Goal: Information Seeking & Learning: Compare options

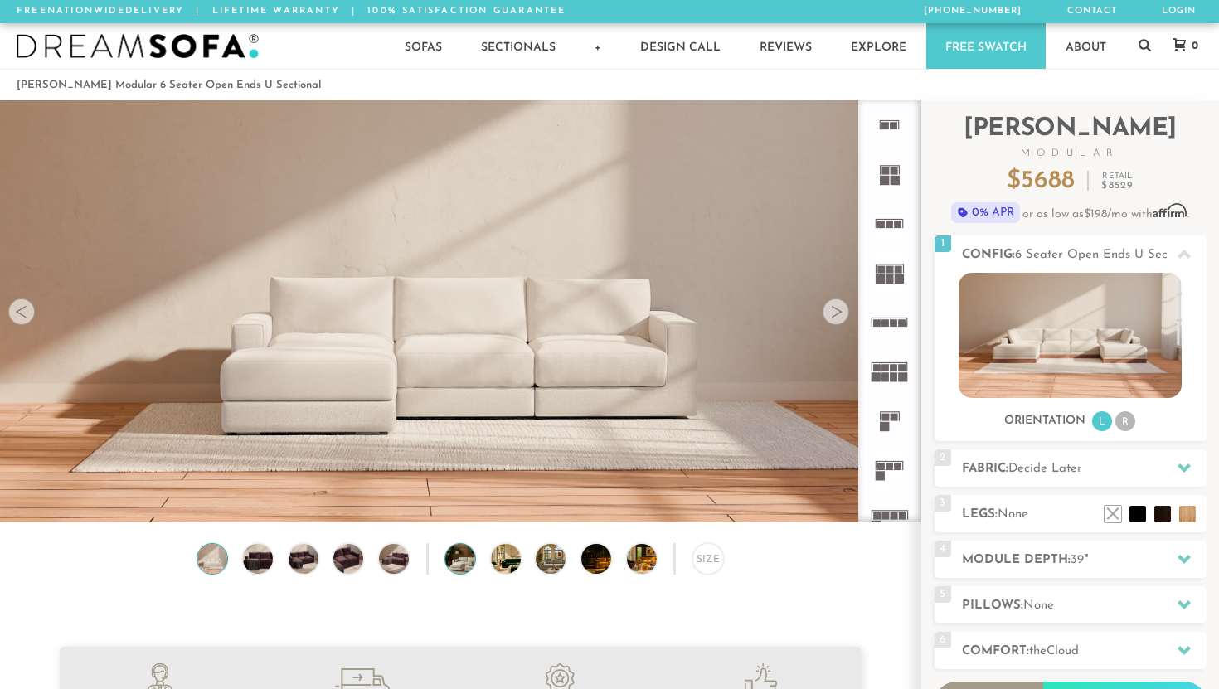
click at [455, 560] on img at bounding box center [471, 559] width 53 height 30
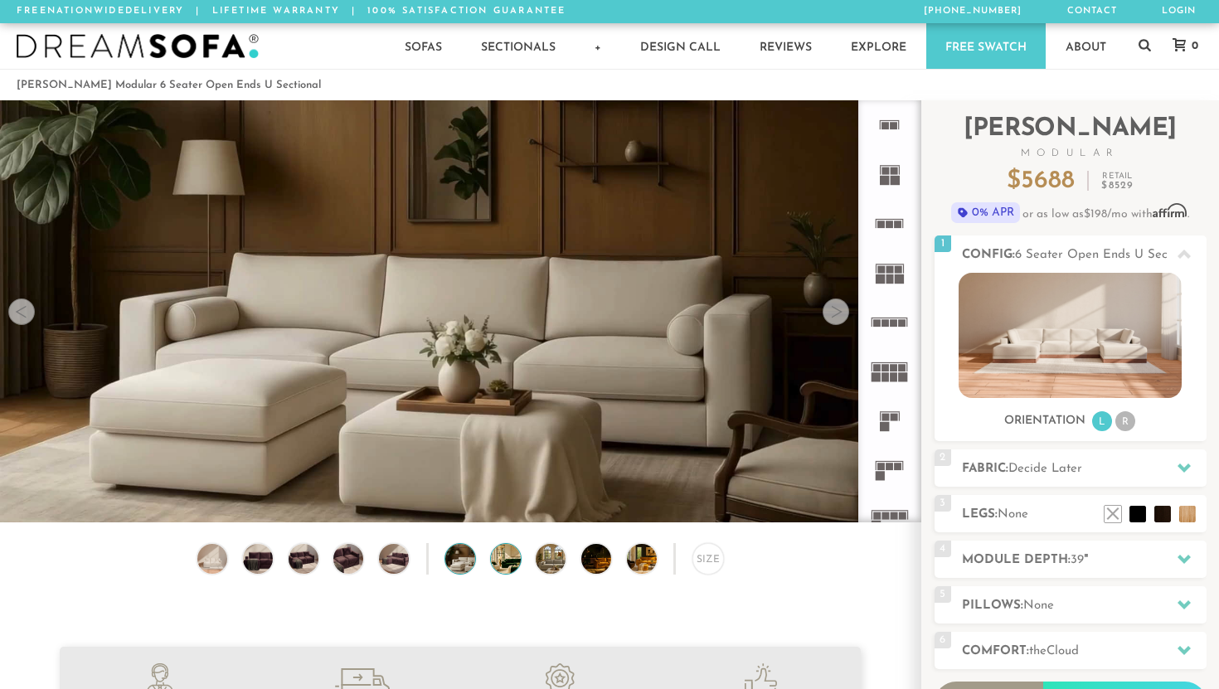
click at [515, 566] on img at bounding box center [517, 559] width 53 height 30
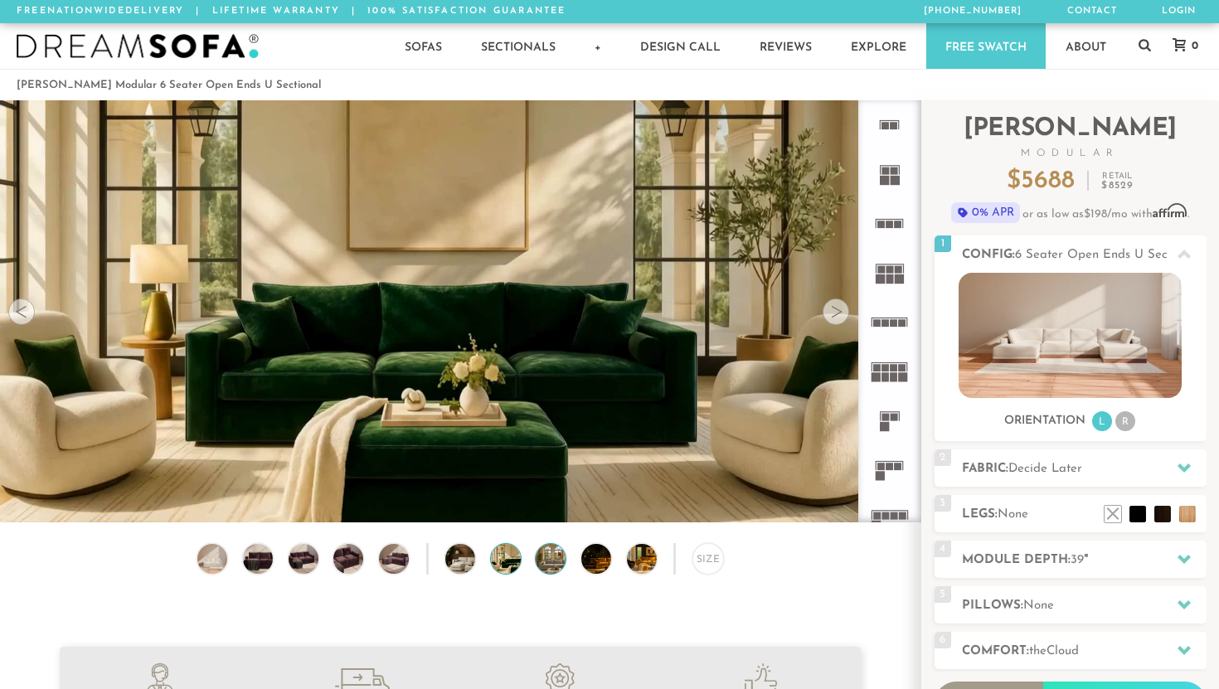
click at [544, 568] on img at bounding box center [562, 559] width 53 height 30
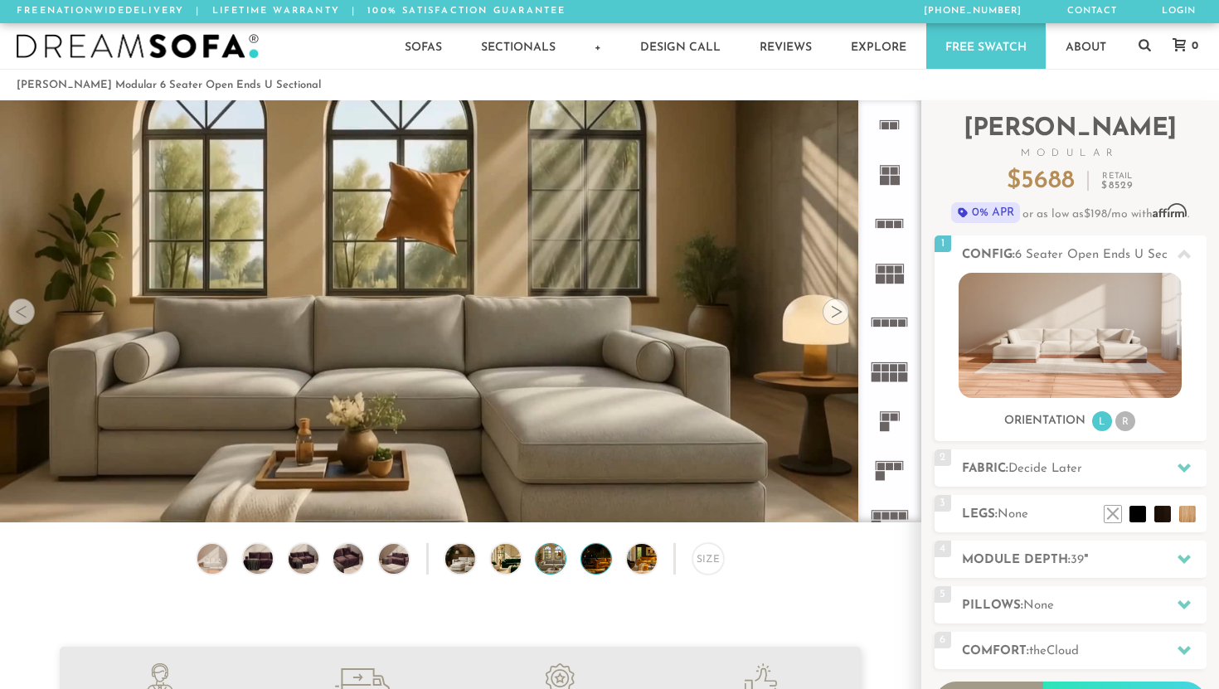
click at [600, 567] on img at bounding box center [608, 559] width 53 height 30
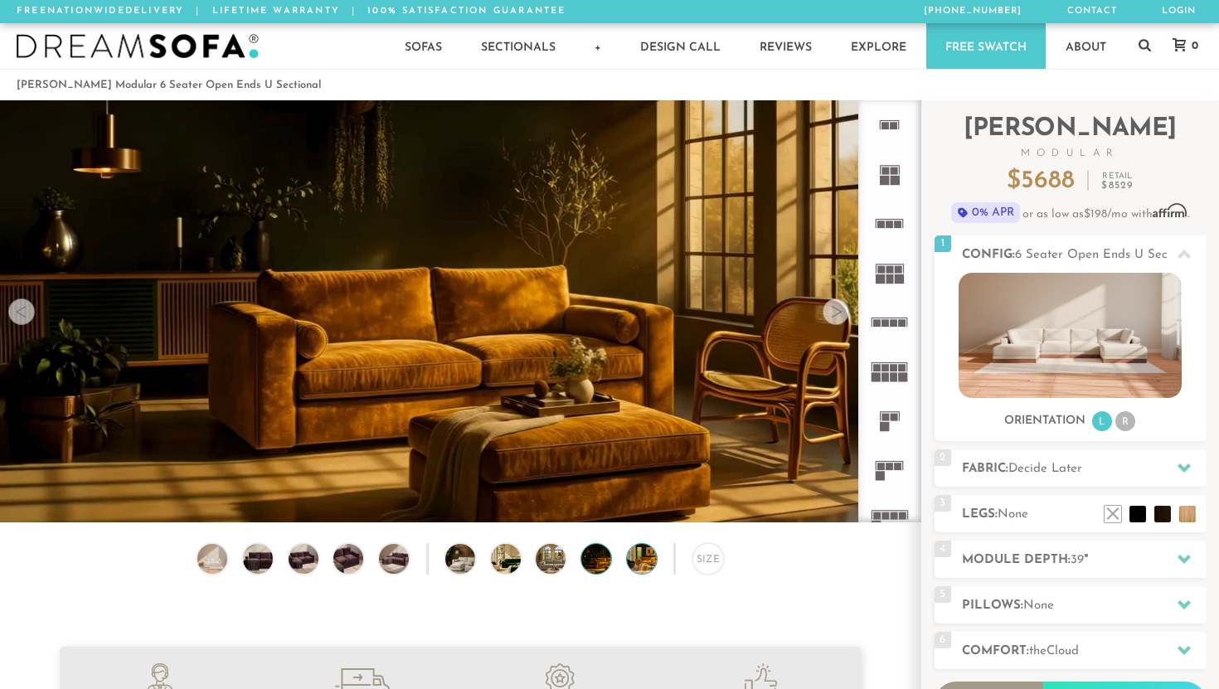
click at [631, 567] on img at bounding box center [653, 559] width 53 height 30
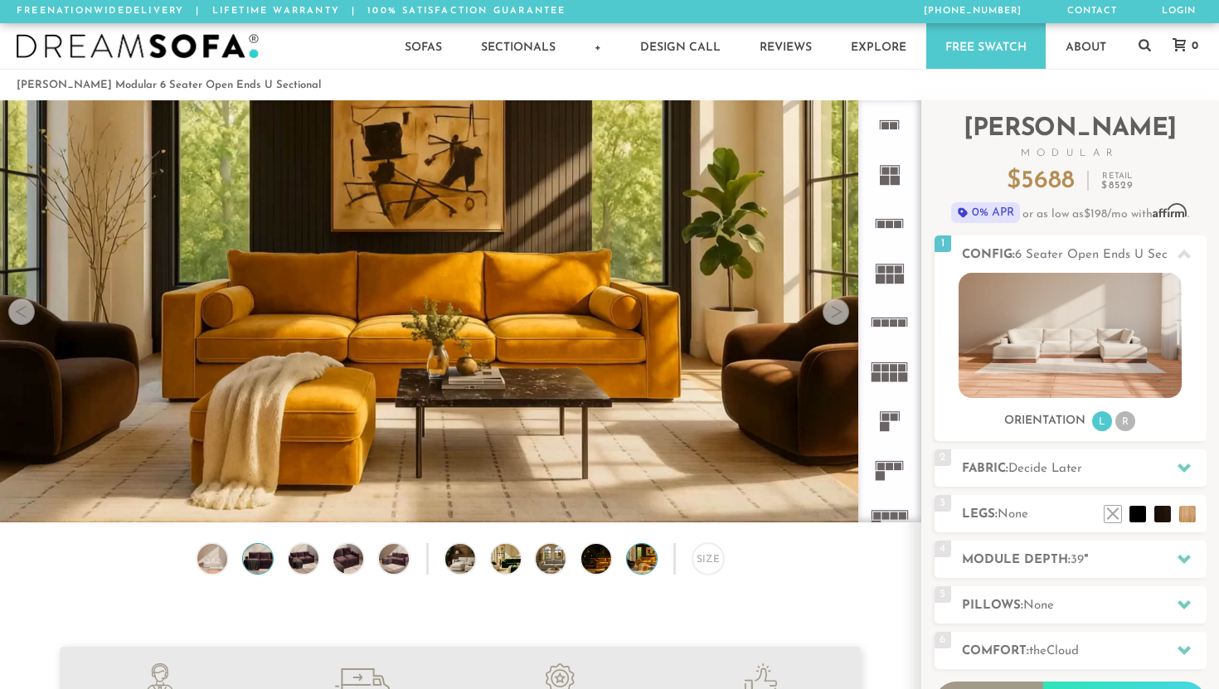
click at [250, 562] on img at bounding box center [258, 559] width 36 height 30
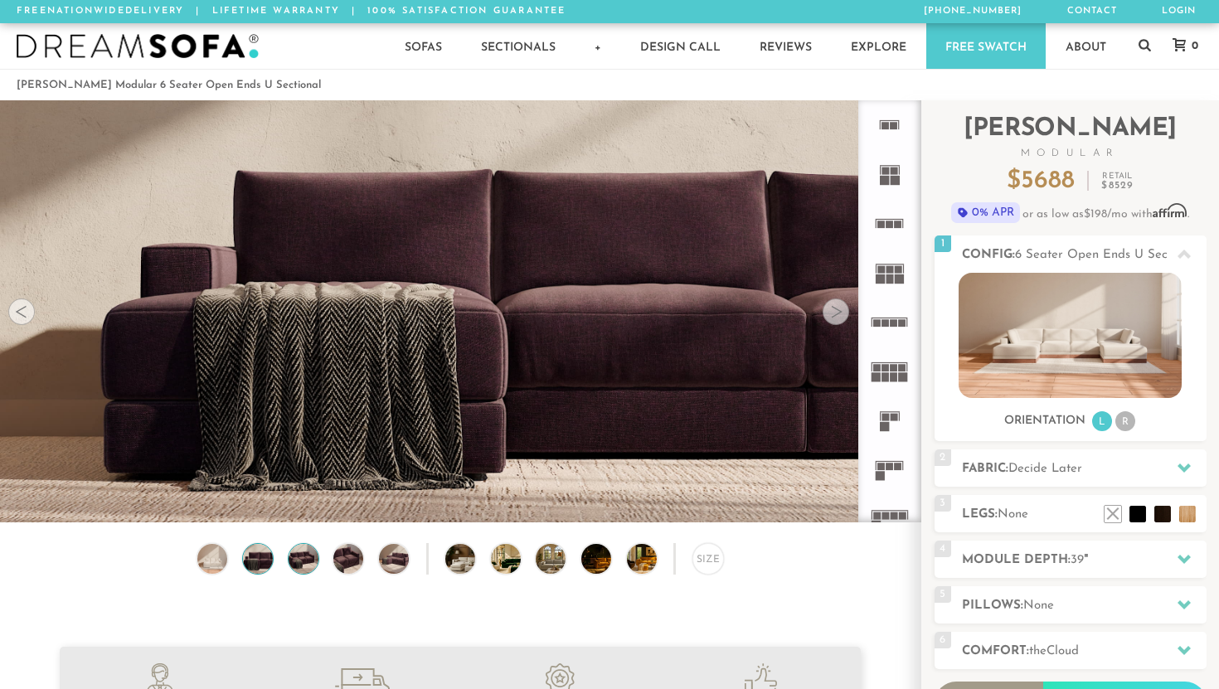
click at [304, 562] on img at bounding box center [303, 559] width 36 height 30
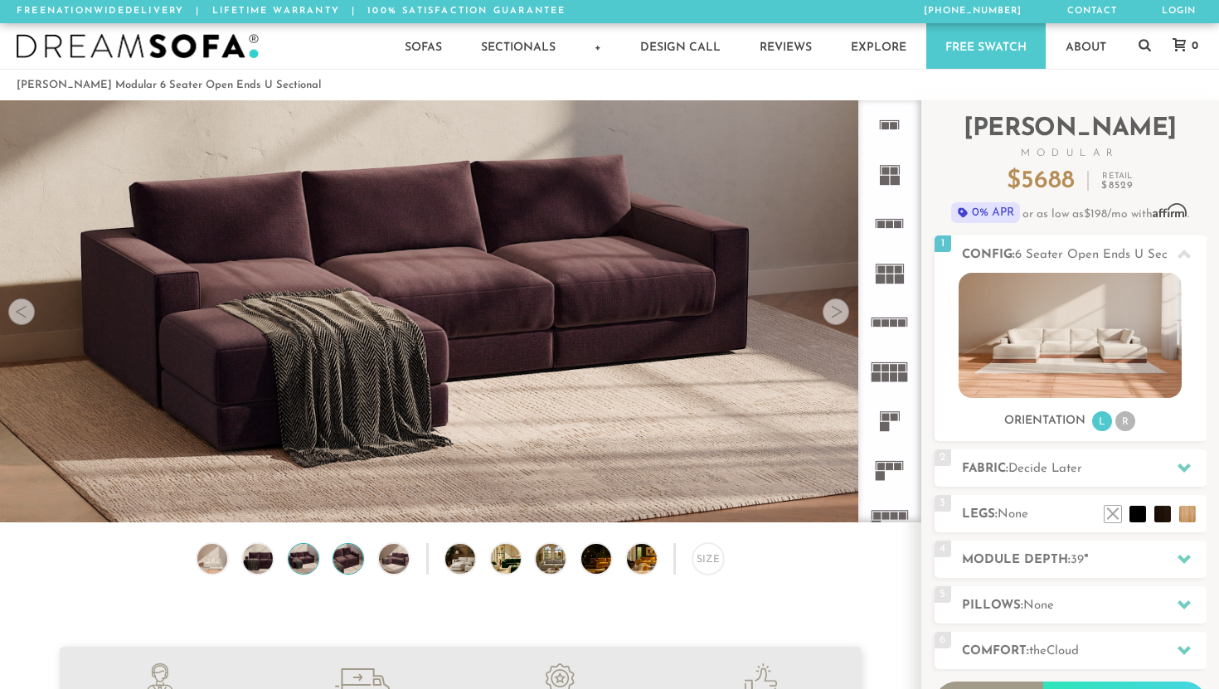
click at [347, 564] on img at bounding box center [349, 559] width 36 height 30
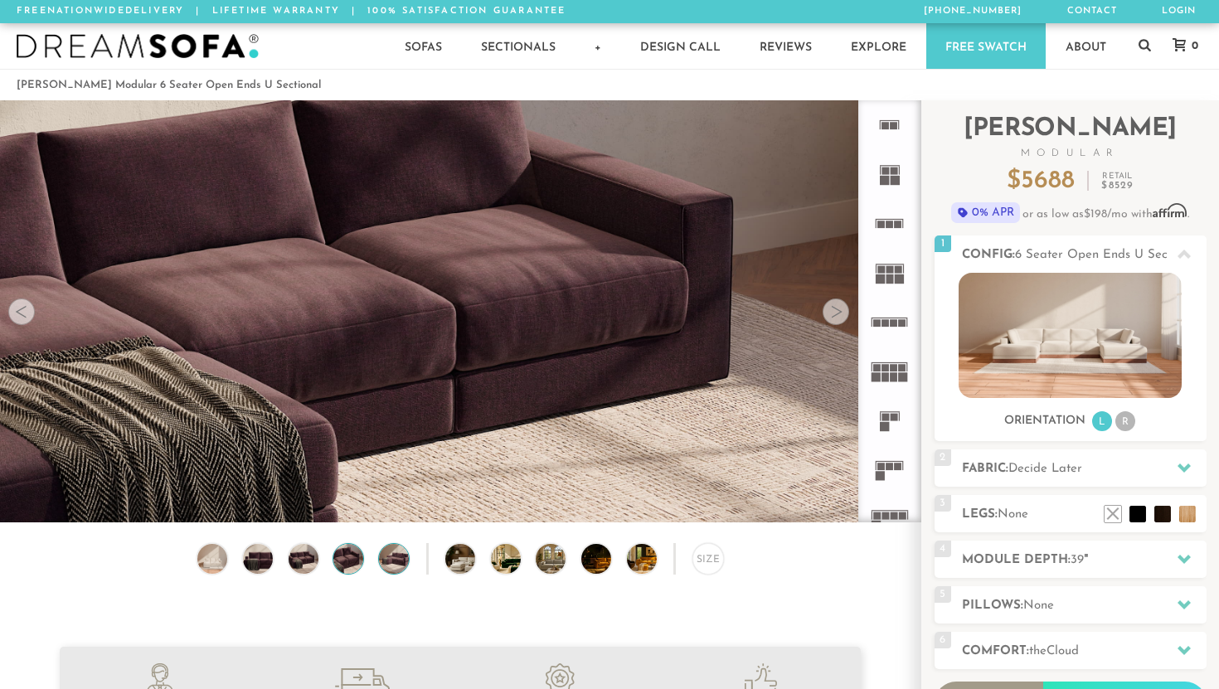
click at [392, 562] on img at bounding box center [395, 559] width 36 height 30
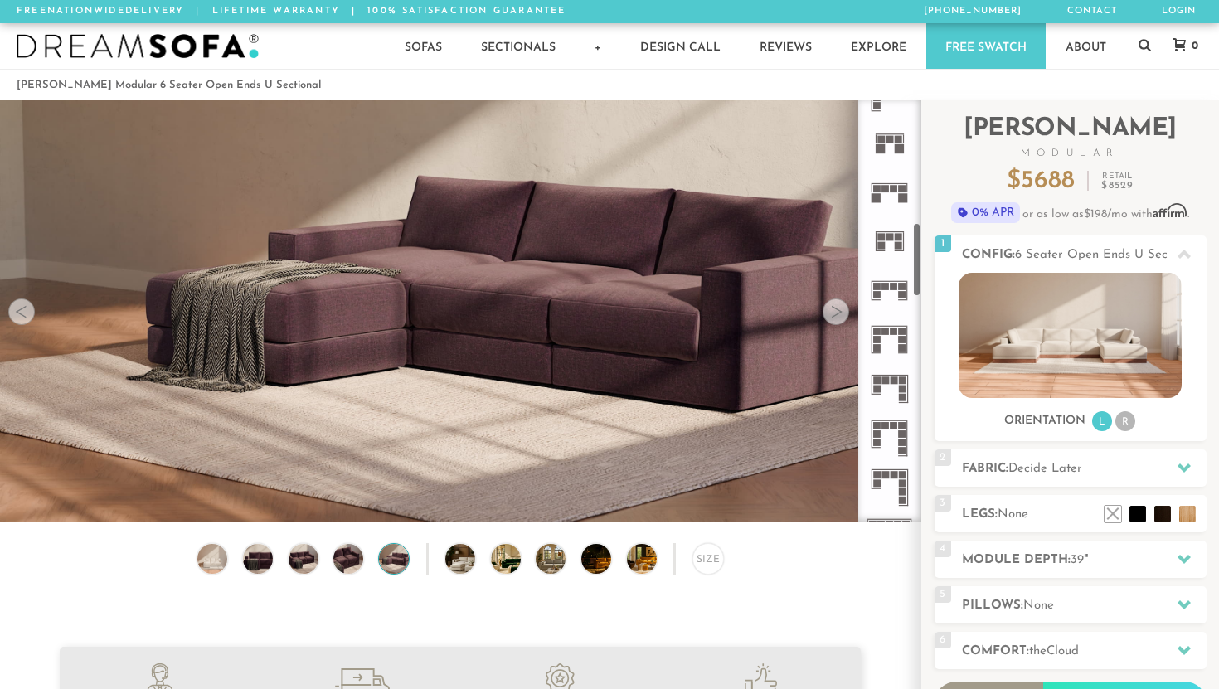
scroll to position [683, 0]
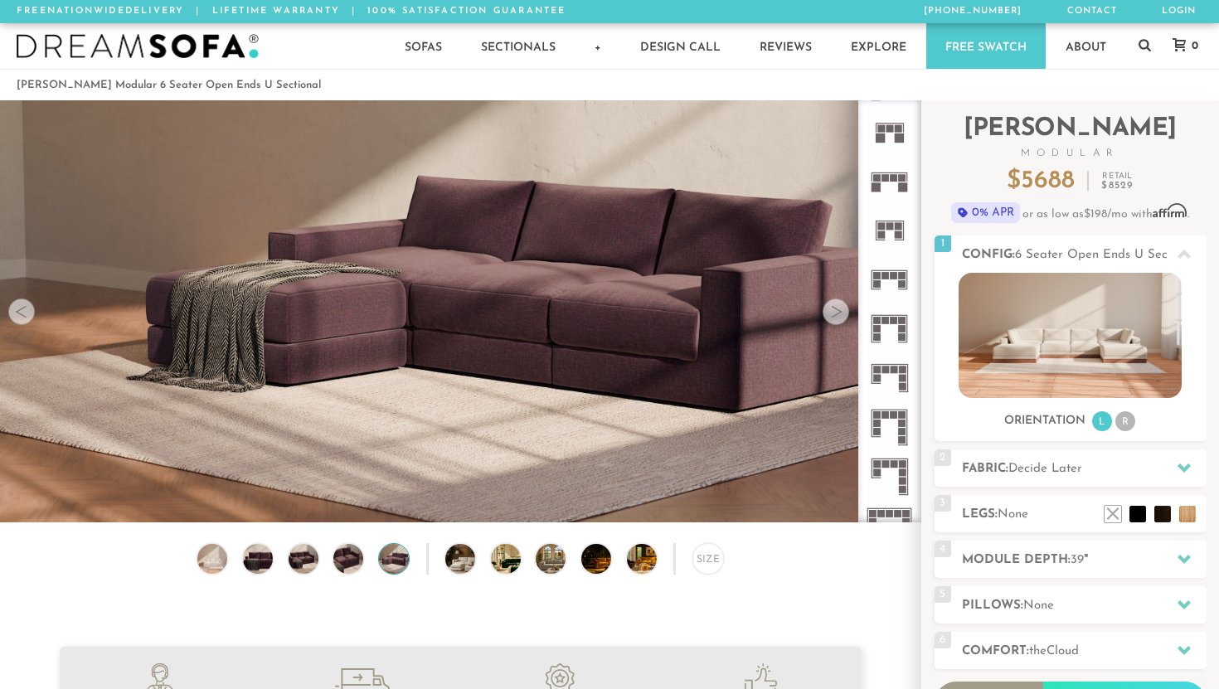
click at [901, 371] on rect at bounding box center [902, 370] width 7 height 7
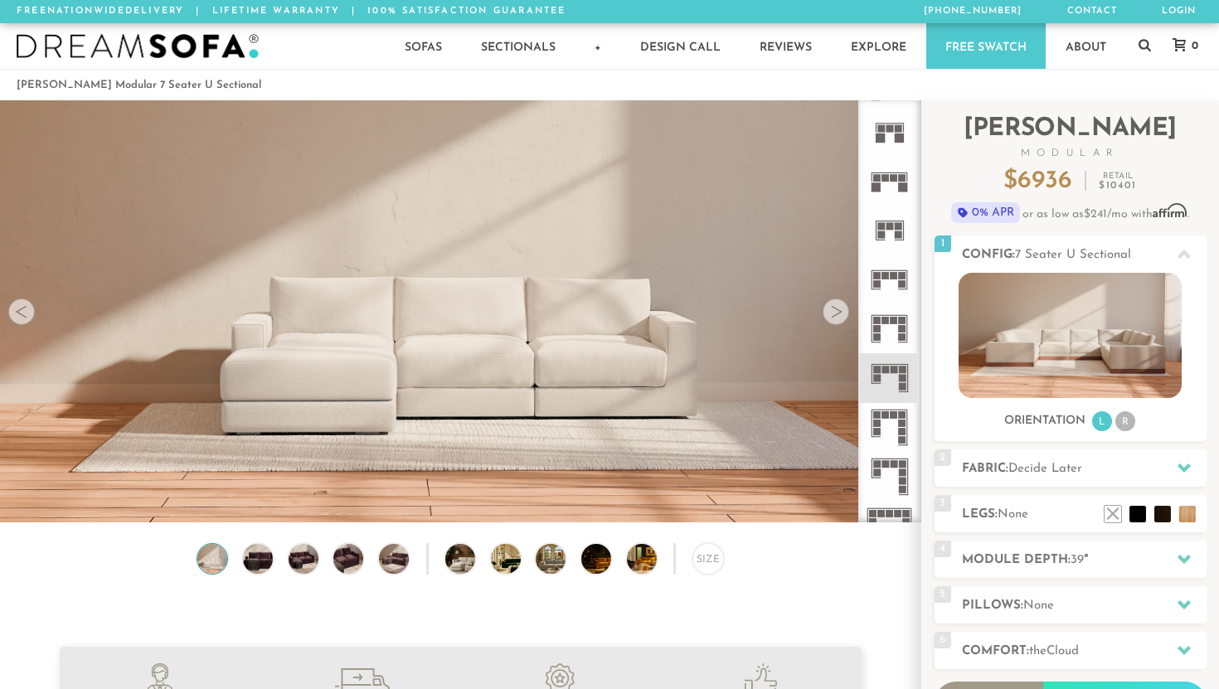
click at [903, 384] on rect at bounding box center [902, 386] width 7 height 7
click at [899, 178] on rect at bounding box center [902, 177] width 7 height 7
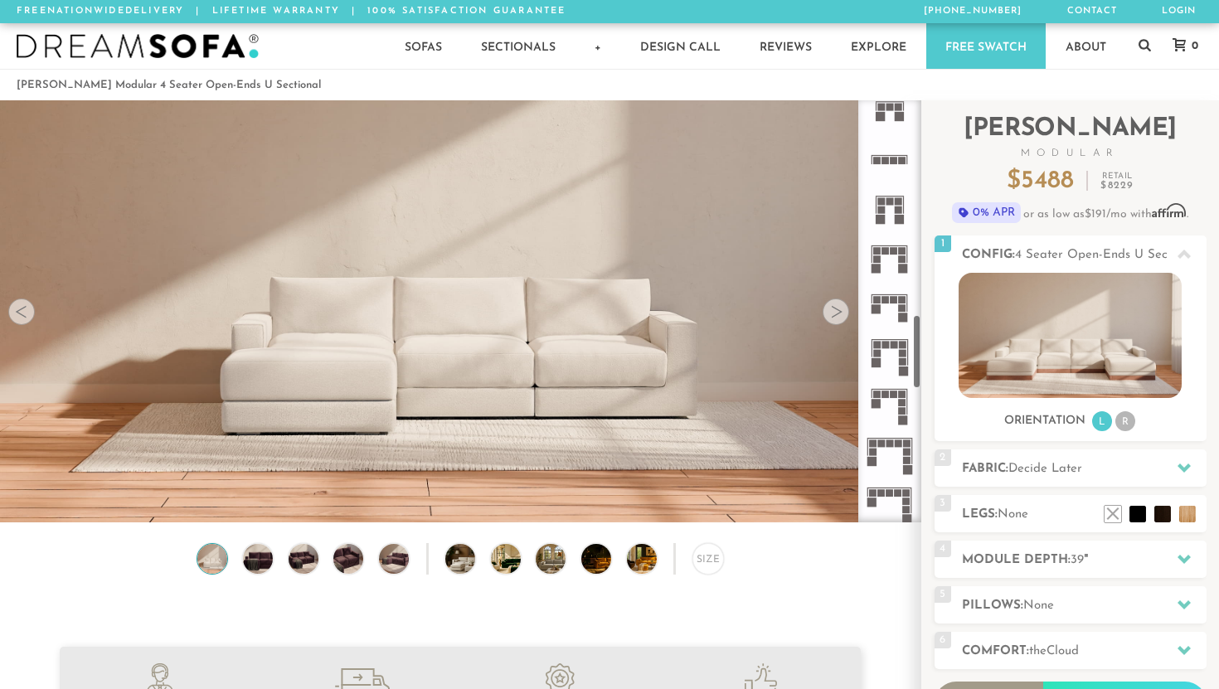
scroll to position [1198, 0]
click at [893, 297] on rect at bounding box center [894, 298] width 7 height 7
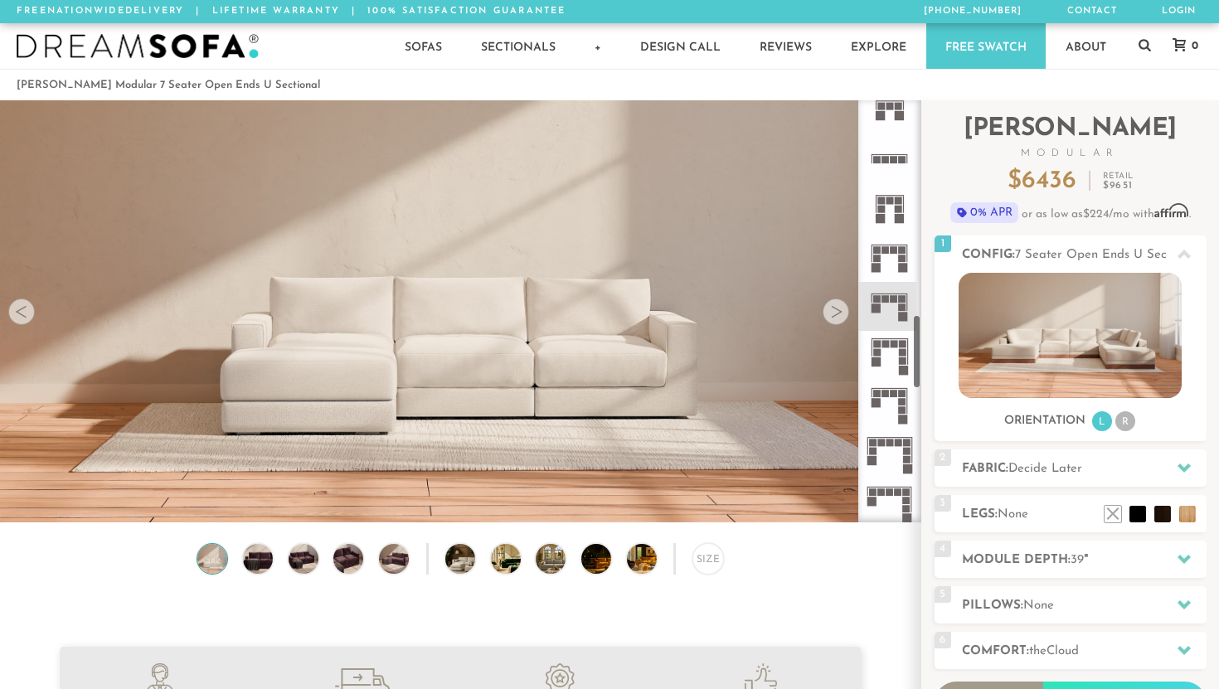
click at [894, 243] on icon at bounding box center [889, 257] width 49 height 49
click at [894, 203] on icon at bounding box center [889, 207] width 49 height 49
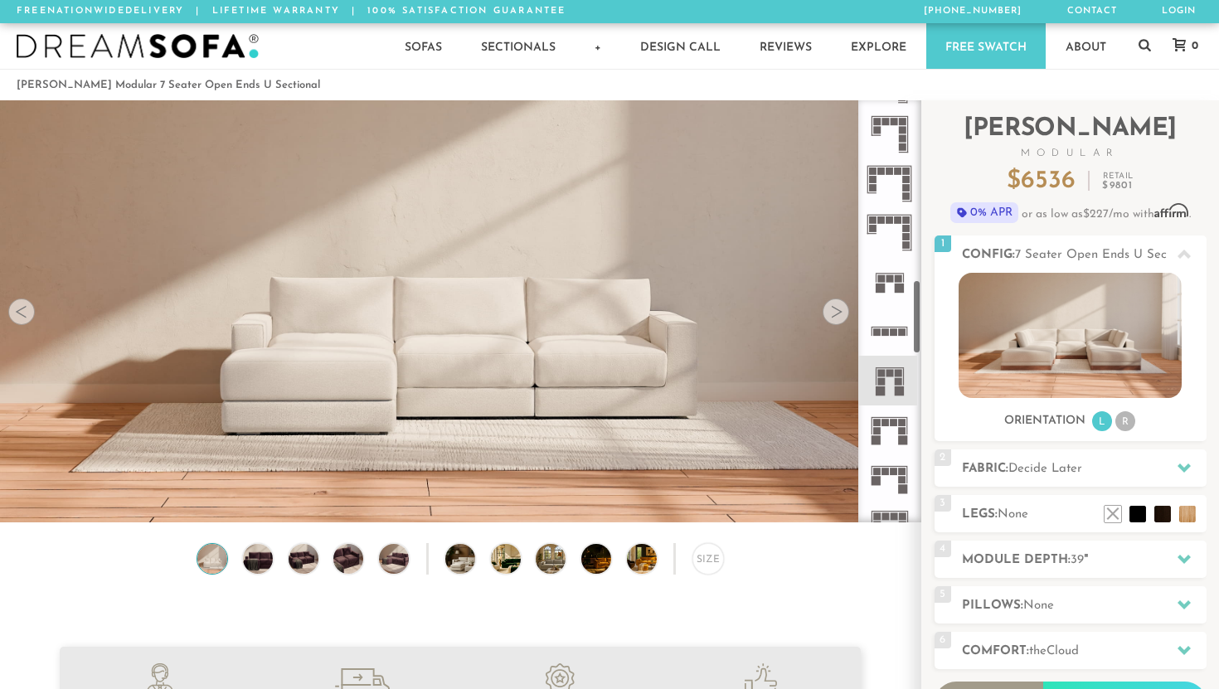
scroll to position [990, 0]
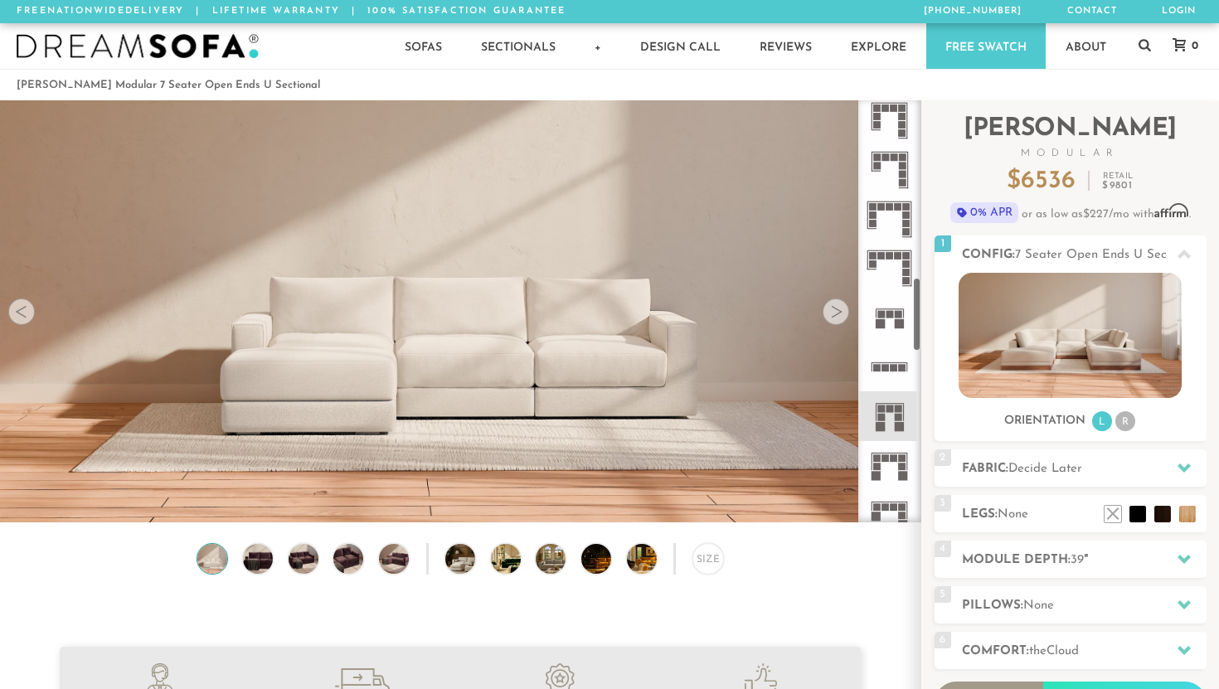
click at [894, 203] on icon at bounding box center [889, 219] width 49 height 49
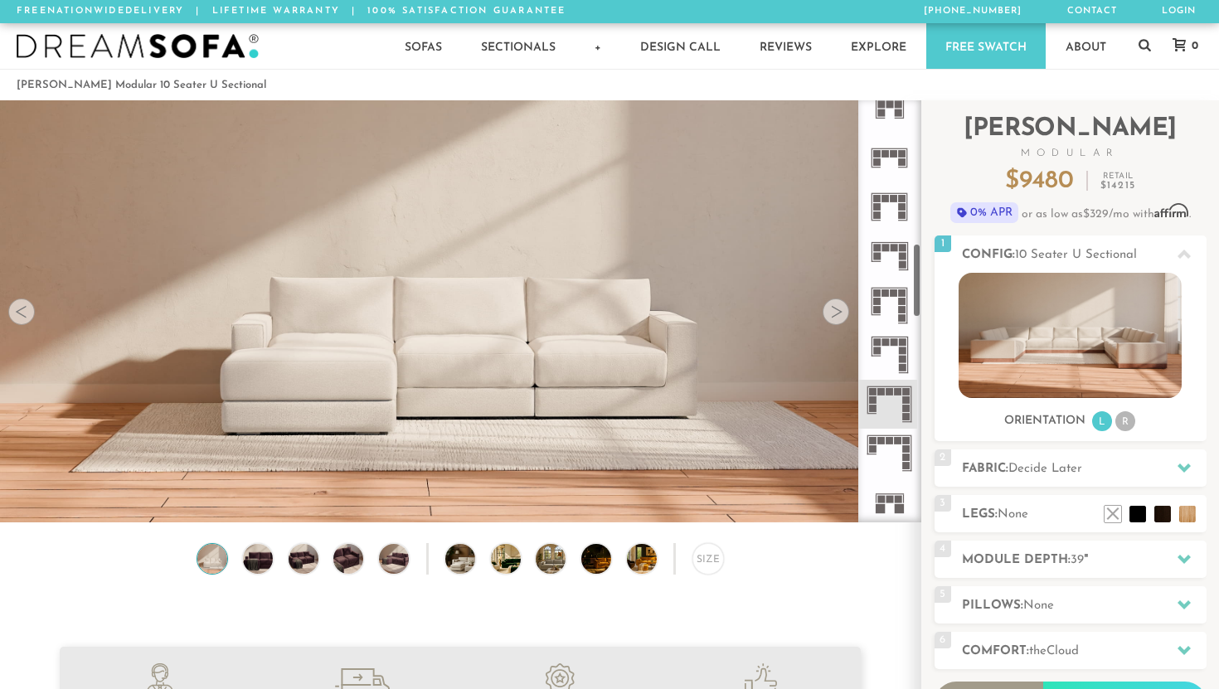
scroll to position [800, 0]
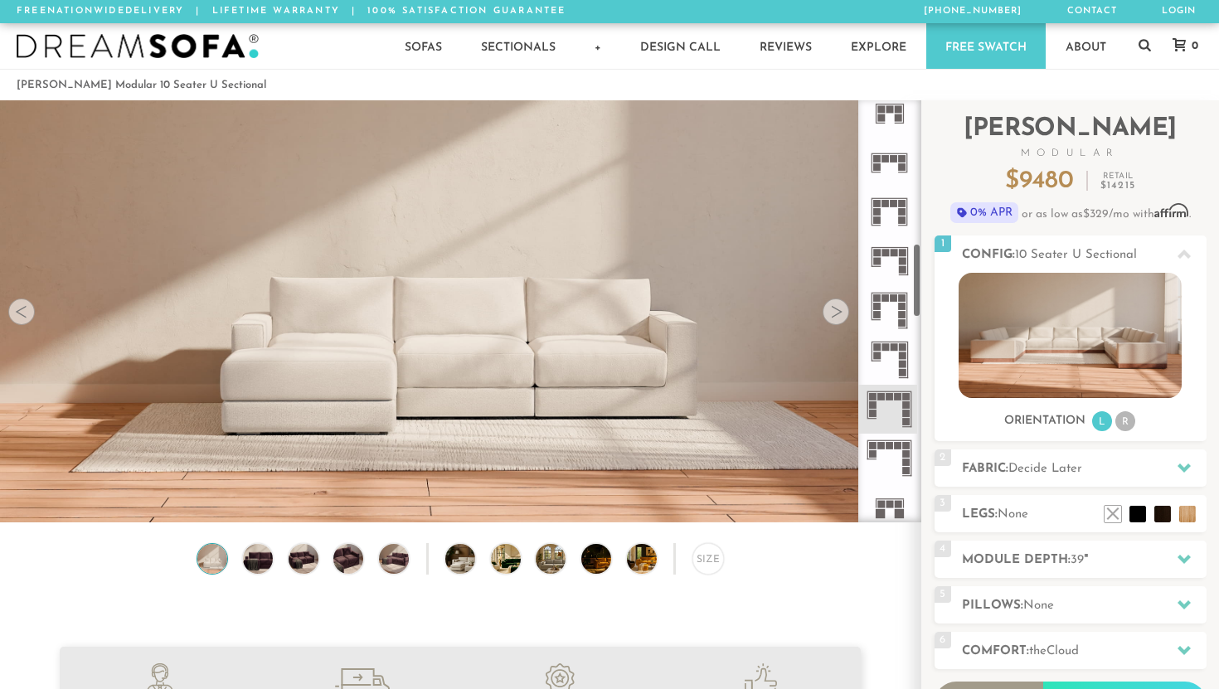
click at [894, 203] on rect at bounding box center [894, 203] width 7 height 7
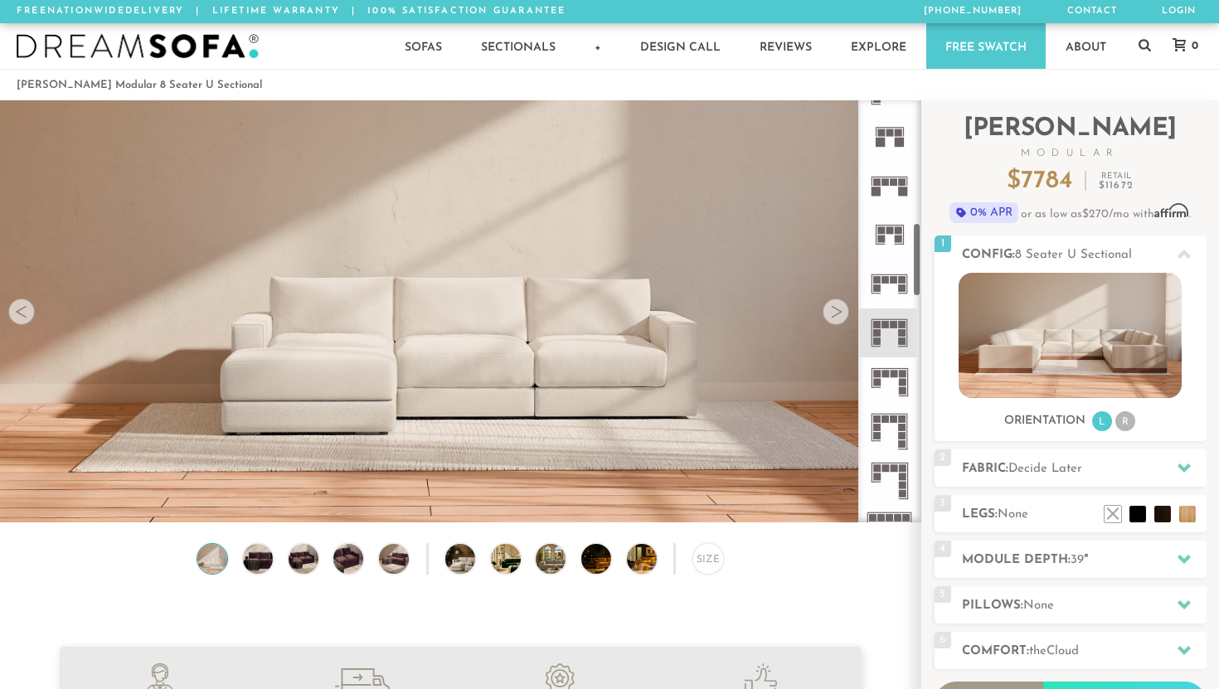
scroll to position [673, 0]
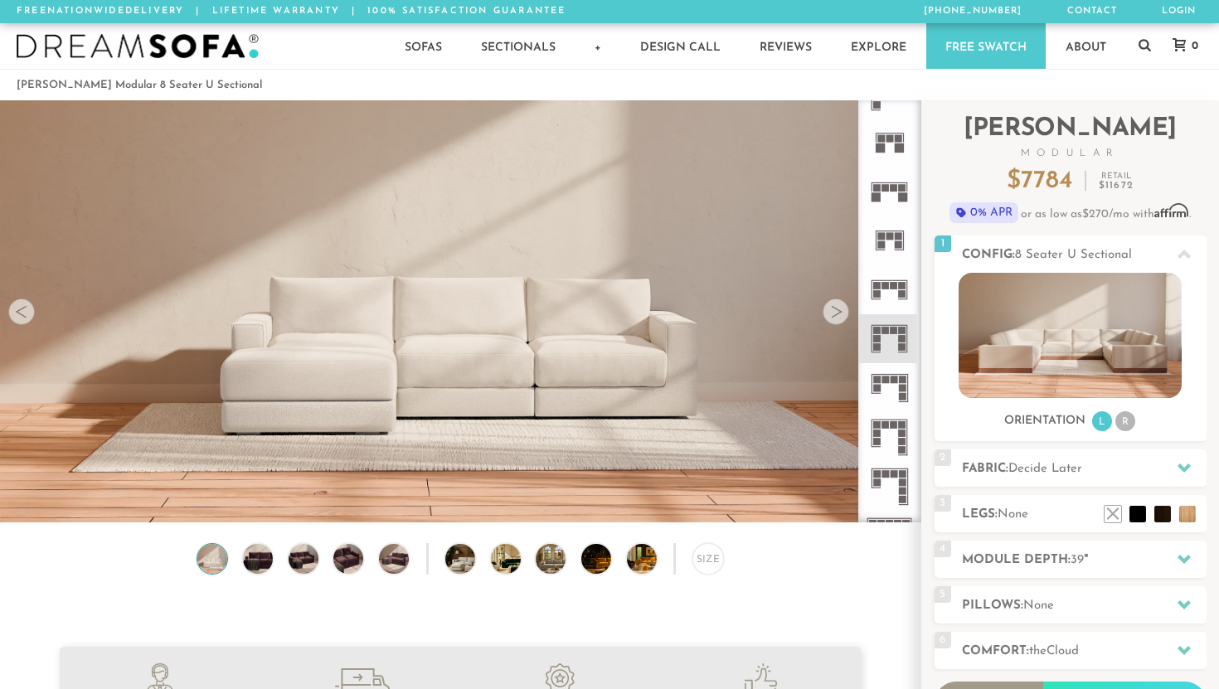
click at [898, 185] on icon at bounding box center [889, 191] width 49 height 49
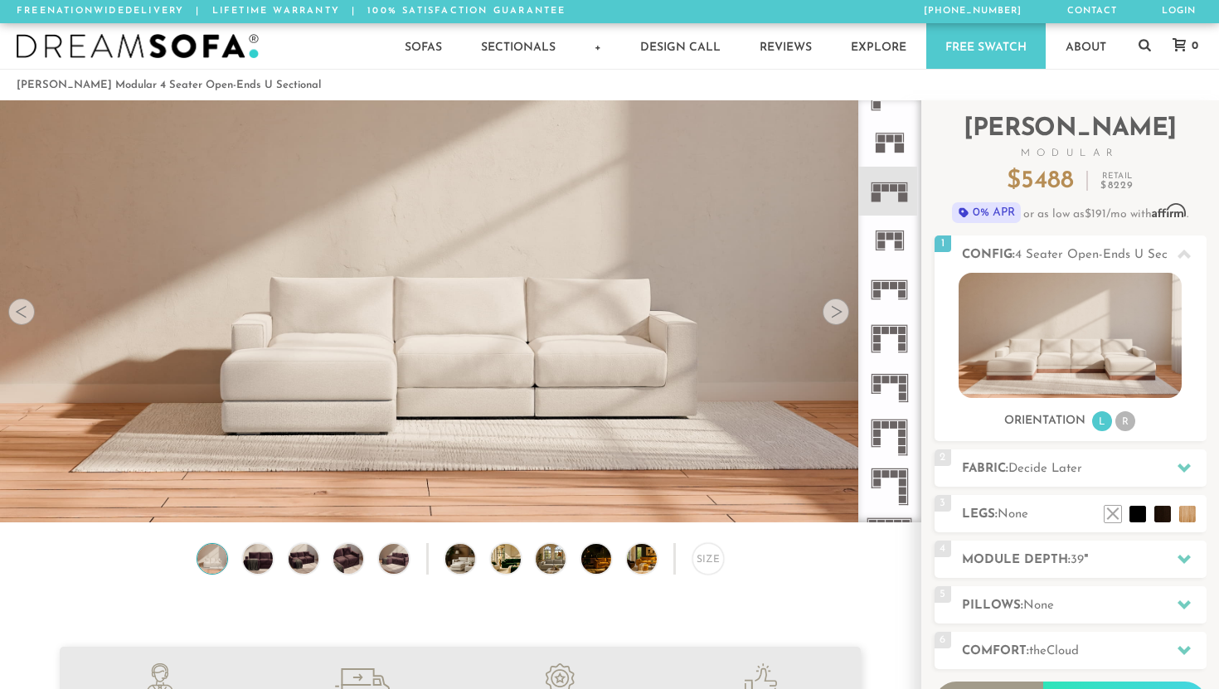
click at [216, 545] on img at bounding box center [213, 559] width 36 height 30
click at [214, 562] on img at bounding box center [213, 559] width 36 height 30
click at [716, 567] on div "Size" at bounding box center [709, 559] width 32 height 32
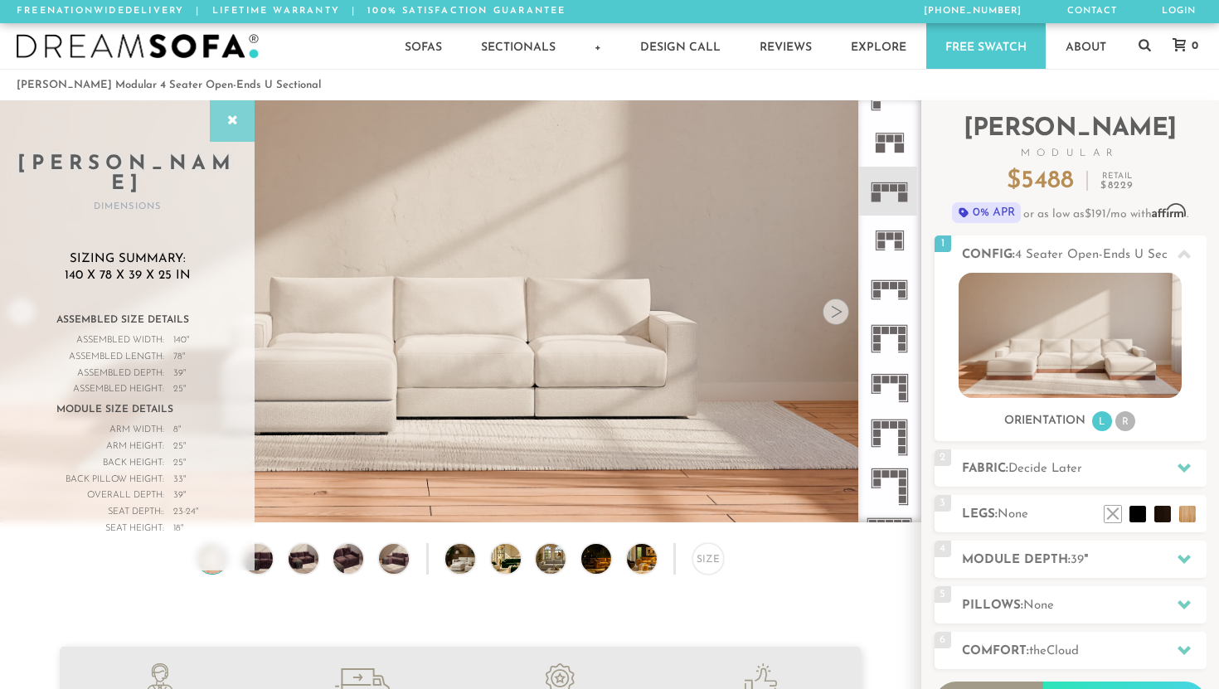
click at [231, 131] on div at bounding box center [232, 120] width 45 height 41
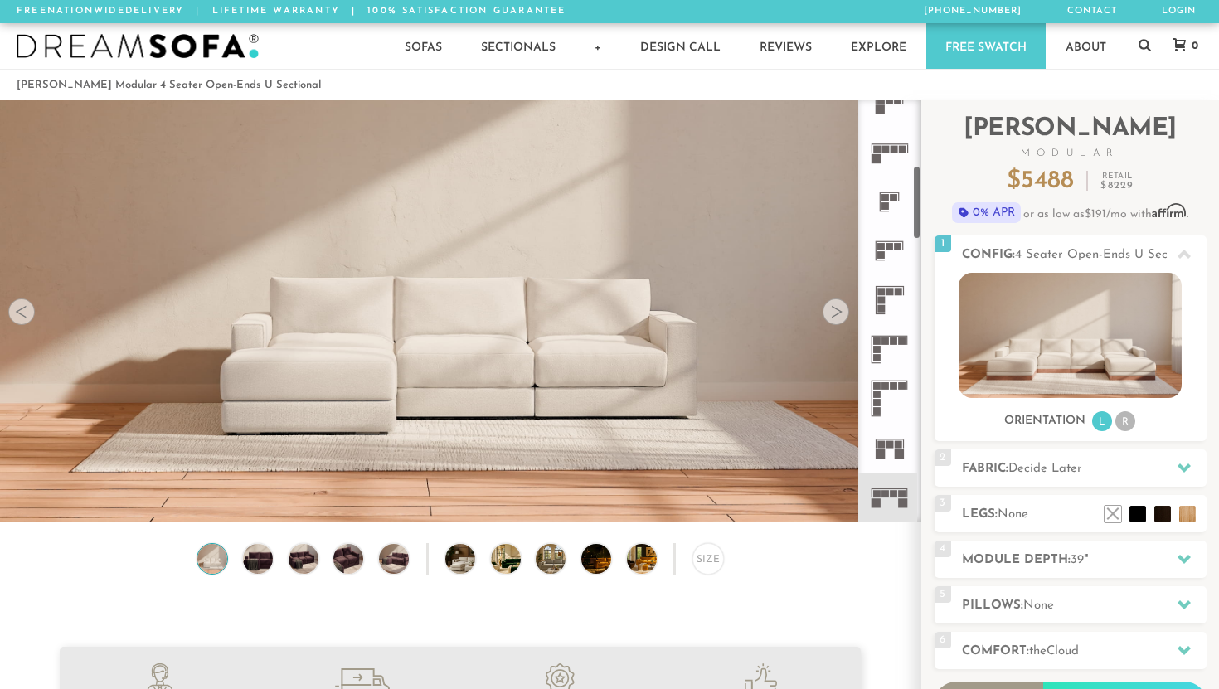
scroll to position [369, 0]
click at [898, 338] on rect at bounding box center [894, 338] width 7 height 7
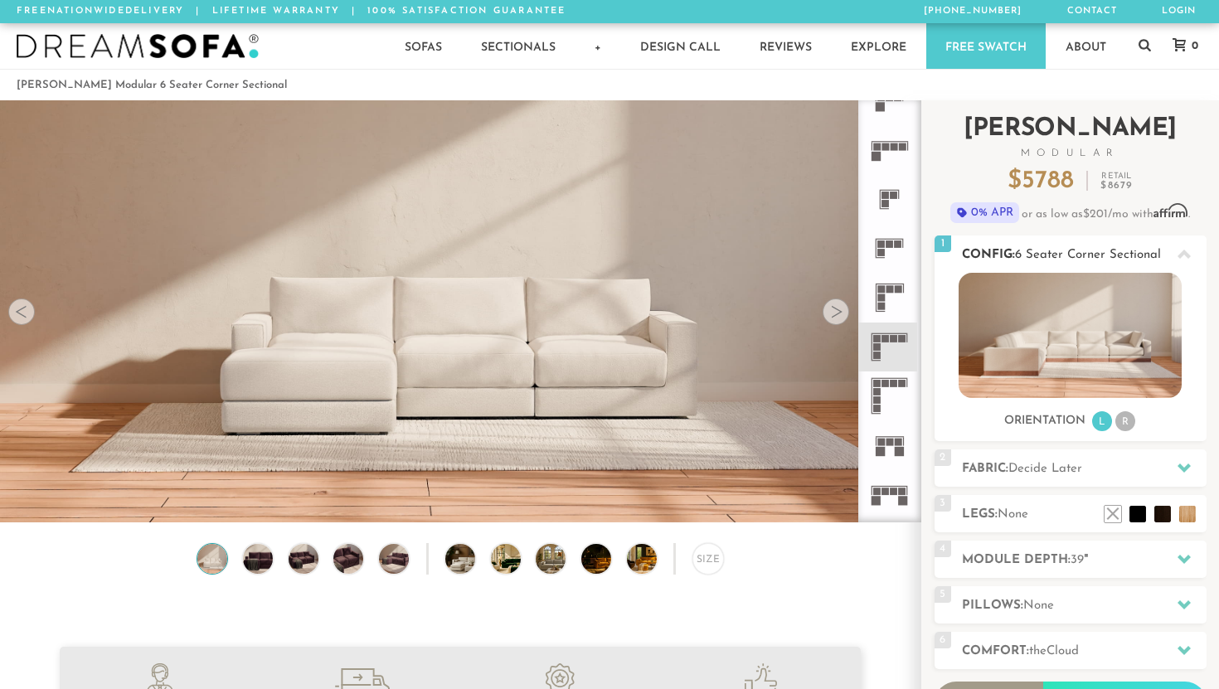
click at [1071, 348] on img at bounding box center [1070, 335] width 223 height 125
click at [1122, 417] on li "R" at bounding box center [1126, 421] width 20 height 20
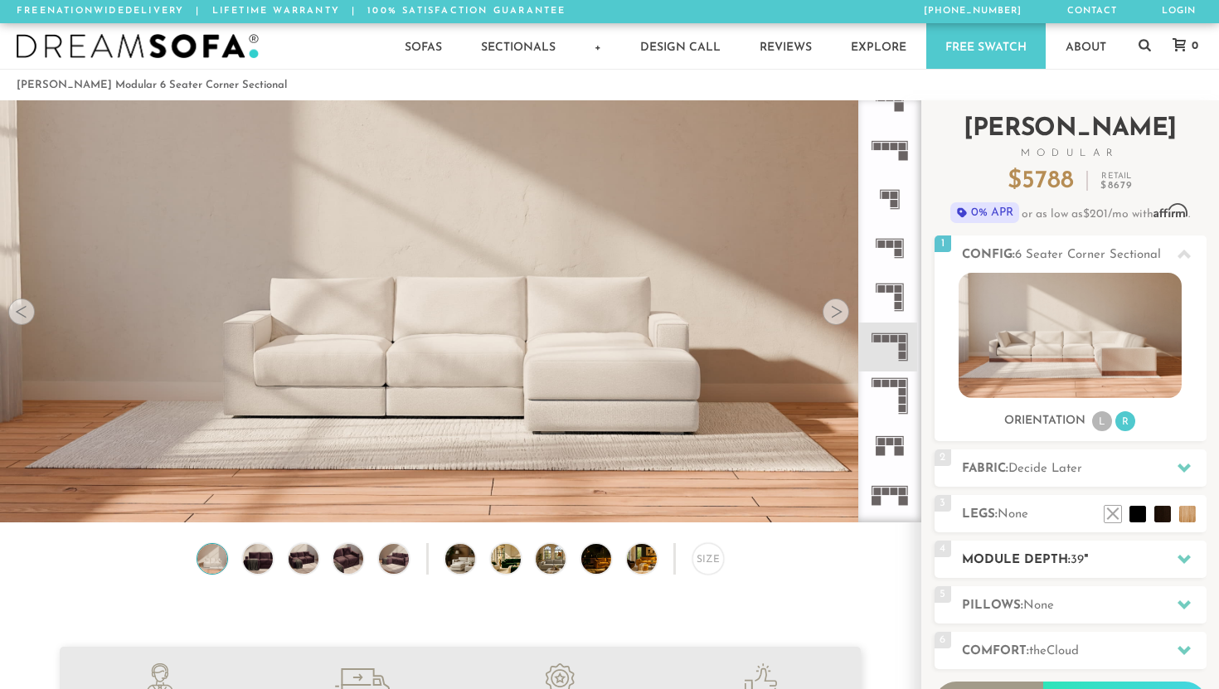
click at [1059, 563] on h2 "Module Depth: 39 "" at bounding box center [1084, 560] width 245 height 19
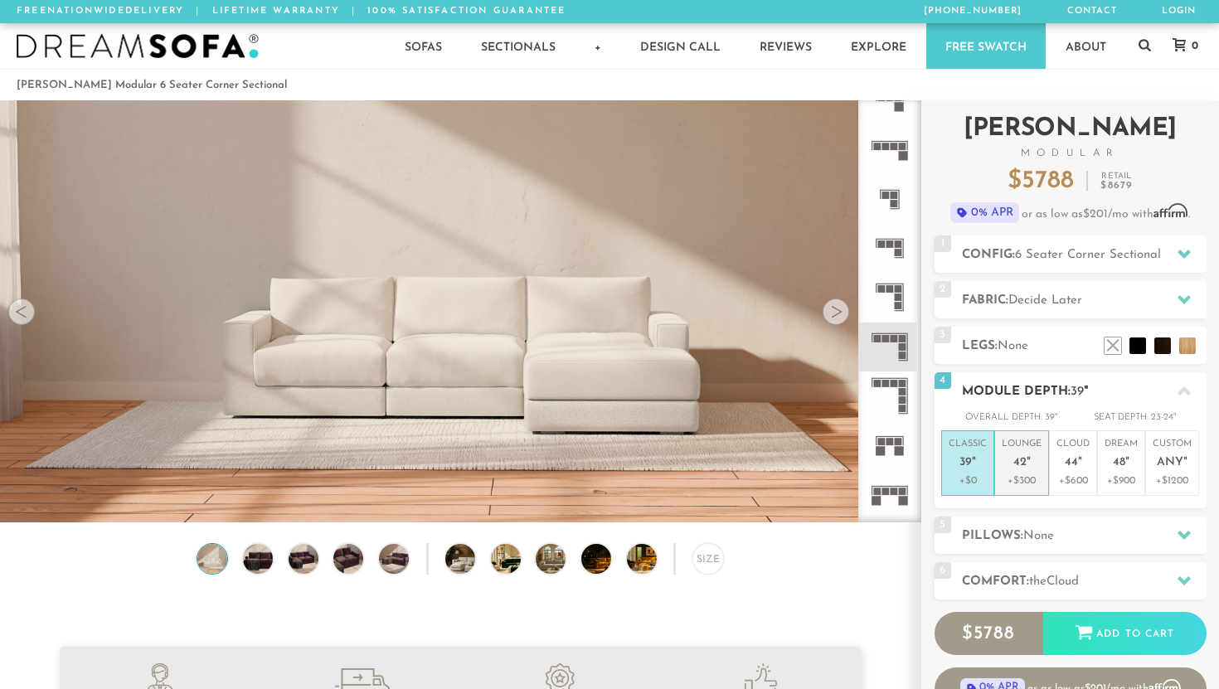
click at [1034, 483] on p "+$300" at bounding box center [1022, 481] width 40 height 15
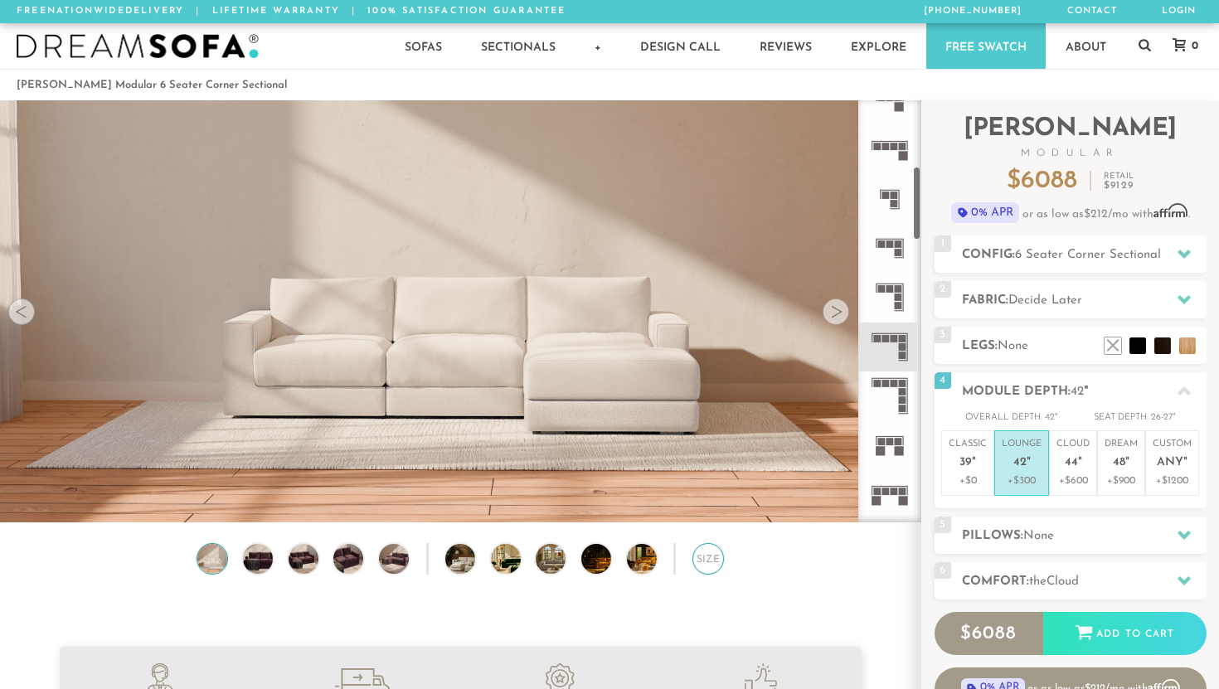
click at [704, 564] on div "Size" at bounding box center [709, 559] width 32 height 32
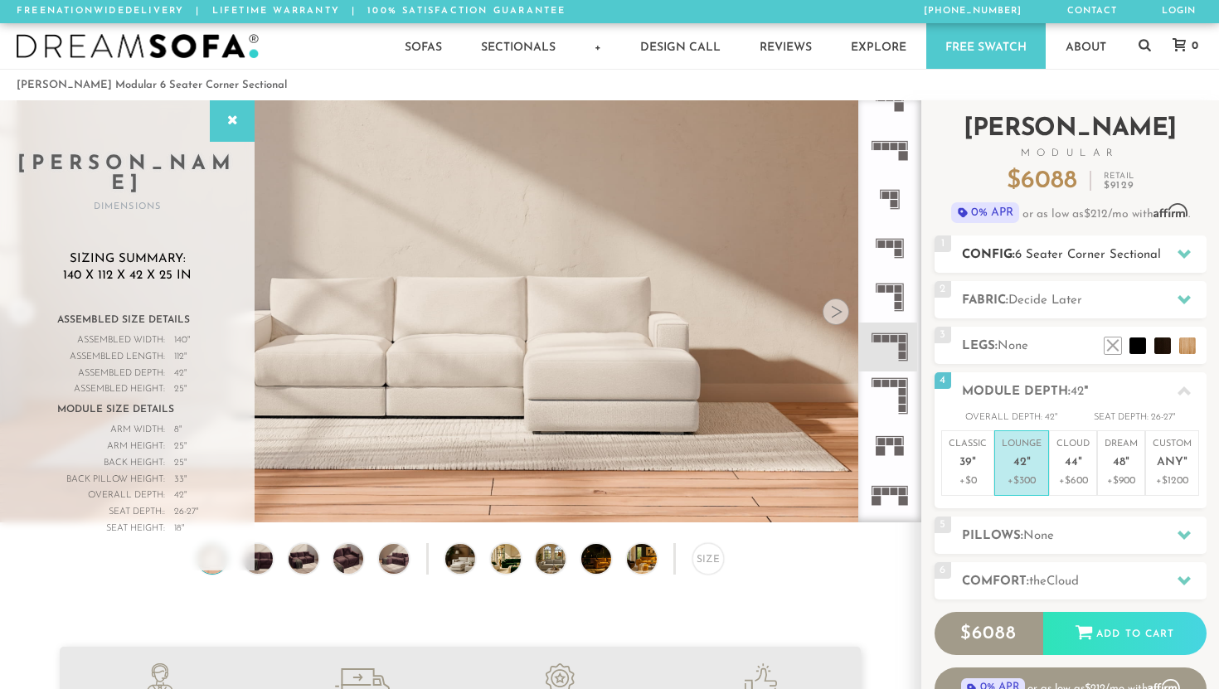
click at [1151, 258] on span "6 Seater Corner Sectional" at bounding box center [1088, 255] width 146 height 12
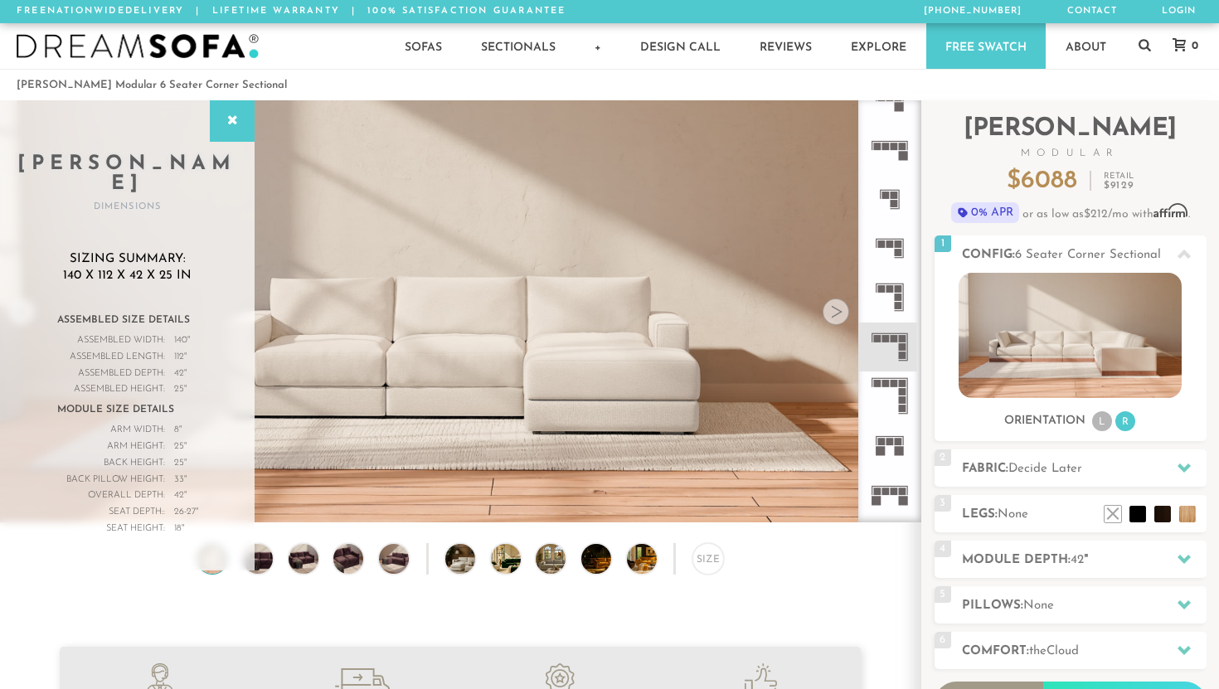
click at [899, 153] on rect at bounding box center [903, 156] width 9 height 9
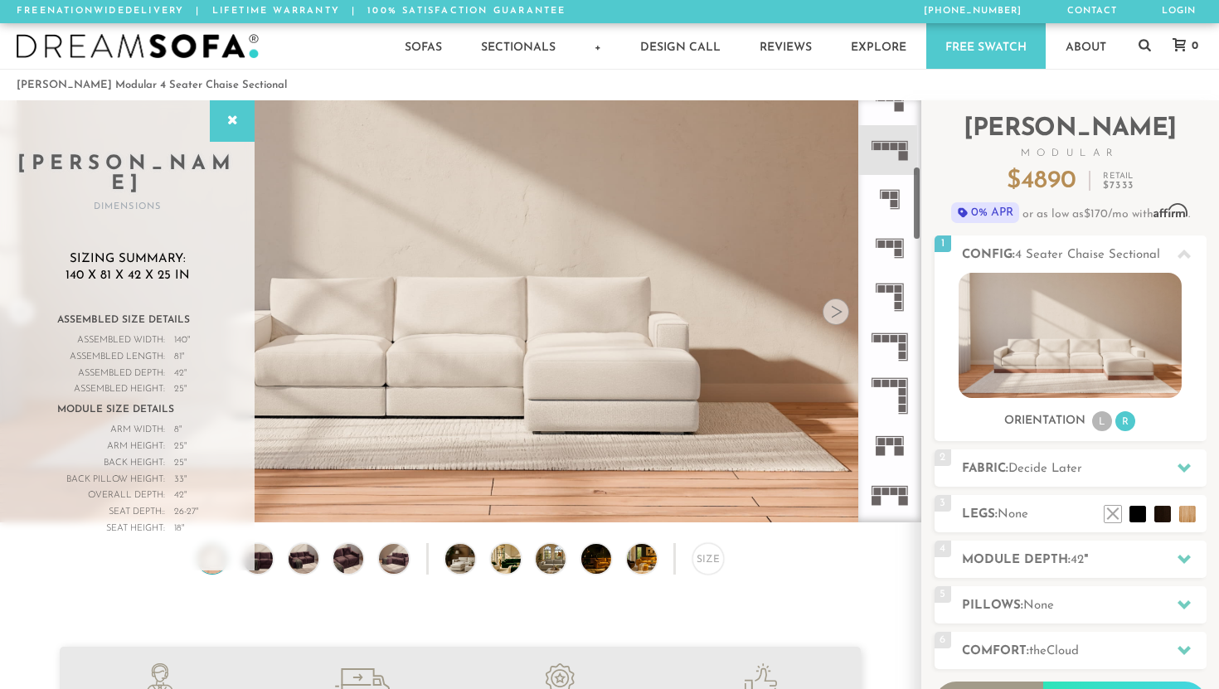
click at [902, 495] on rect at bounding box center [902, 491] width 7 height 7
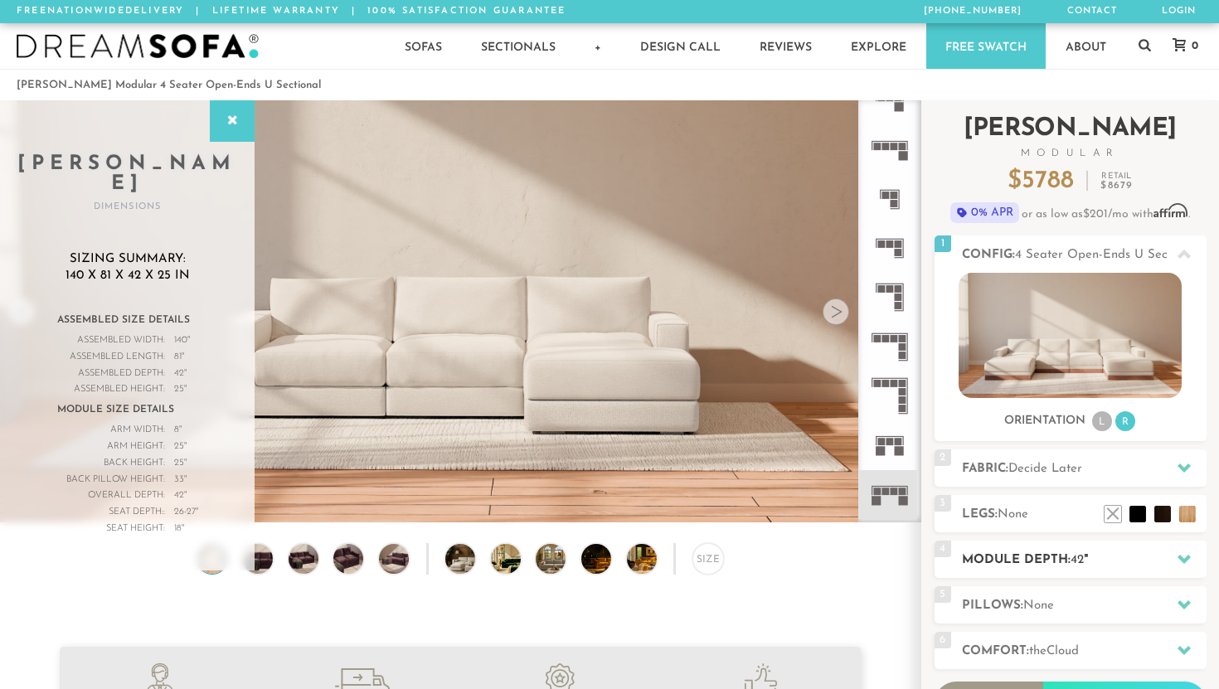
click at [1067, 564] on h2 "Module Depth: 42 "" at bounding box center [1084, 560] width 245 height 19
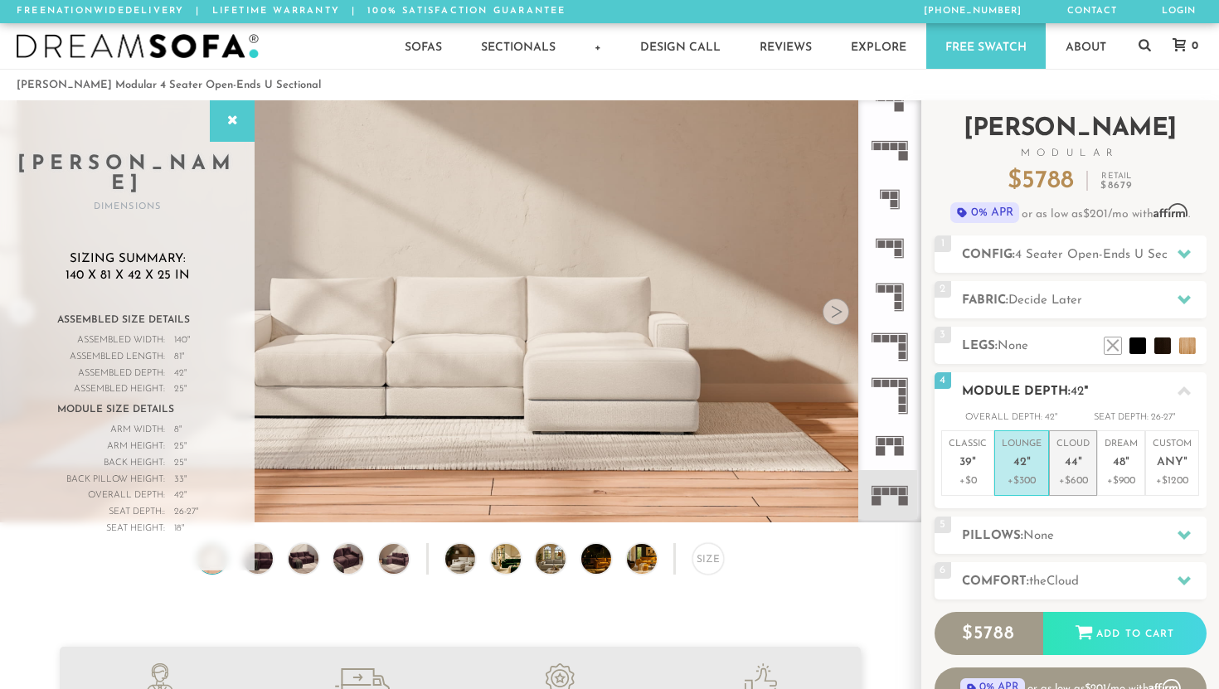
click at [1080, 480] on p "+$600" at bounding box center [1073, 481] width 33 height 15
click at [1092, 249] on span "4 Seater Open-Ends U Sectional" at bounding box center [1107, 255] width 184 height 12
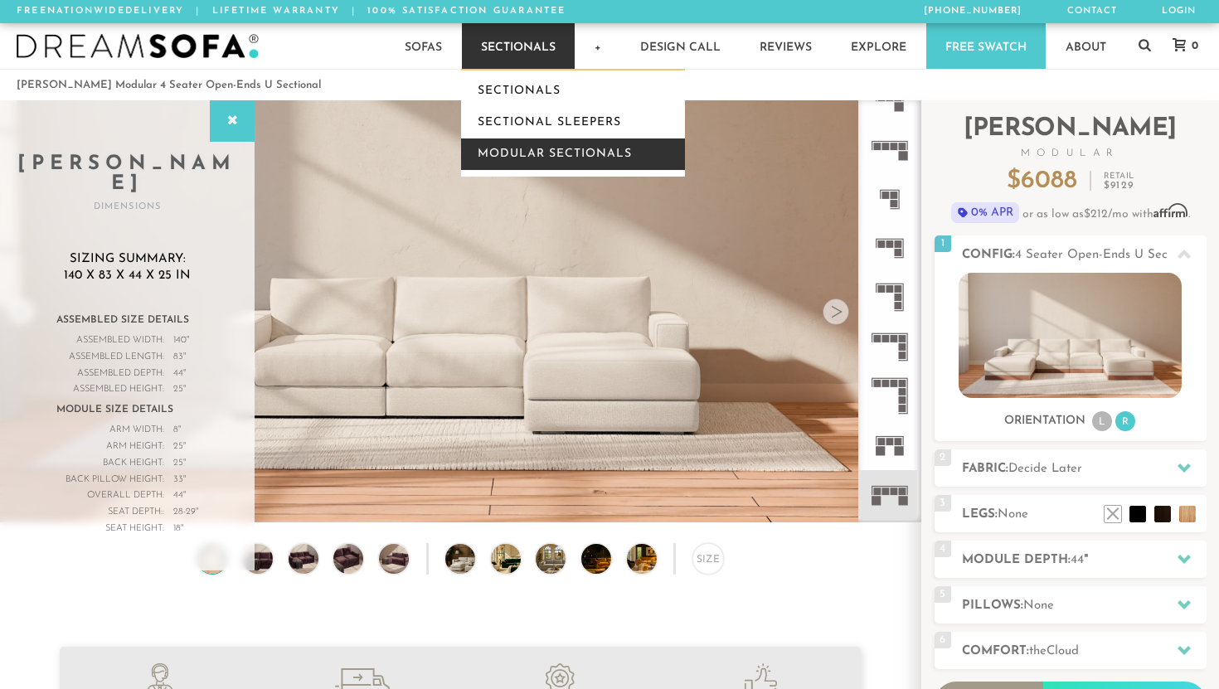
click at [503, 150] on link "Modular Sectionals" at bounding box center [573, 155] width 224 height 32
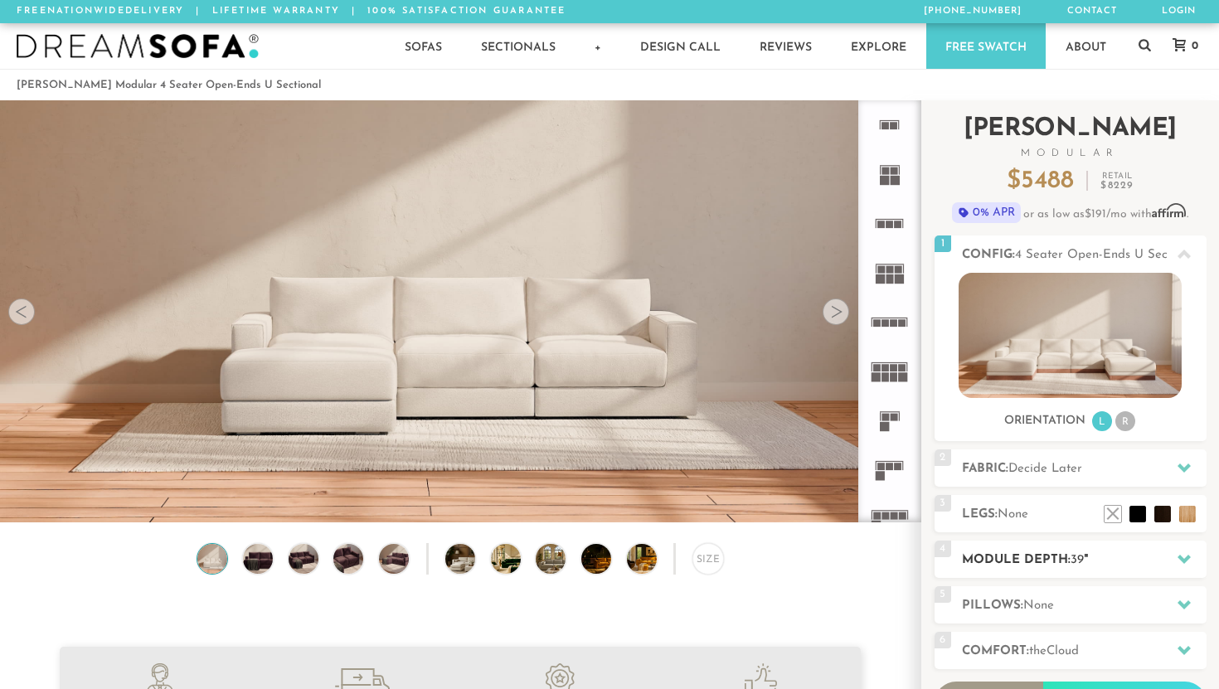
click at [1064, 566] on h2 "Module Depth: 39 "" at bounding box center [1084, 560] width 245 height 19
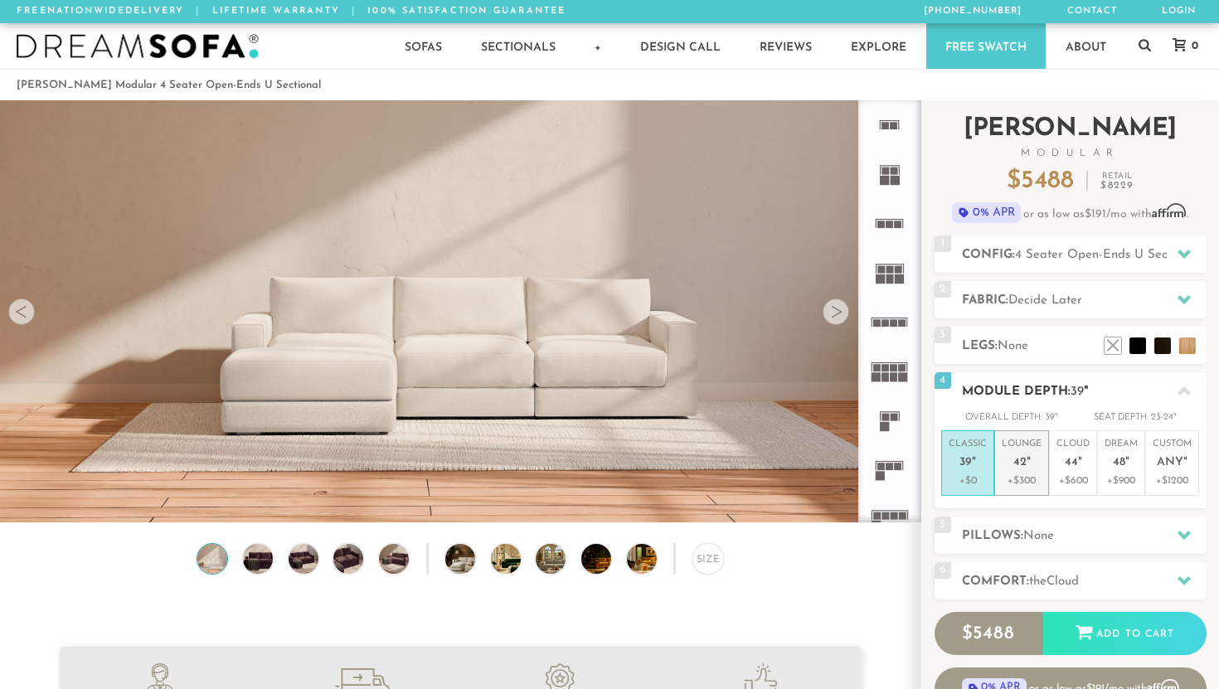
click at [1029, 460] on em """ at bounding box center [1029, 463] width 4 height 14
click at [1078, 465] on em """ at bounding box center [1080, 463] width 4 height 14
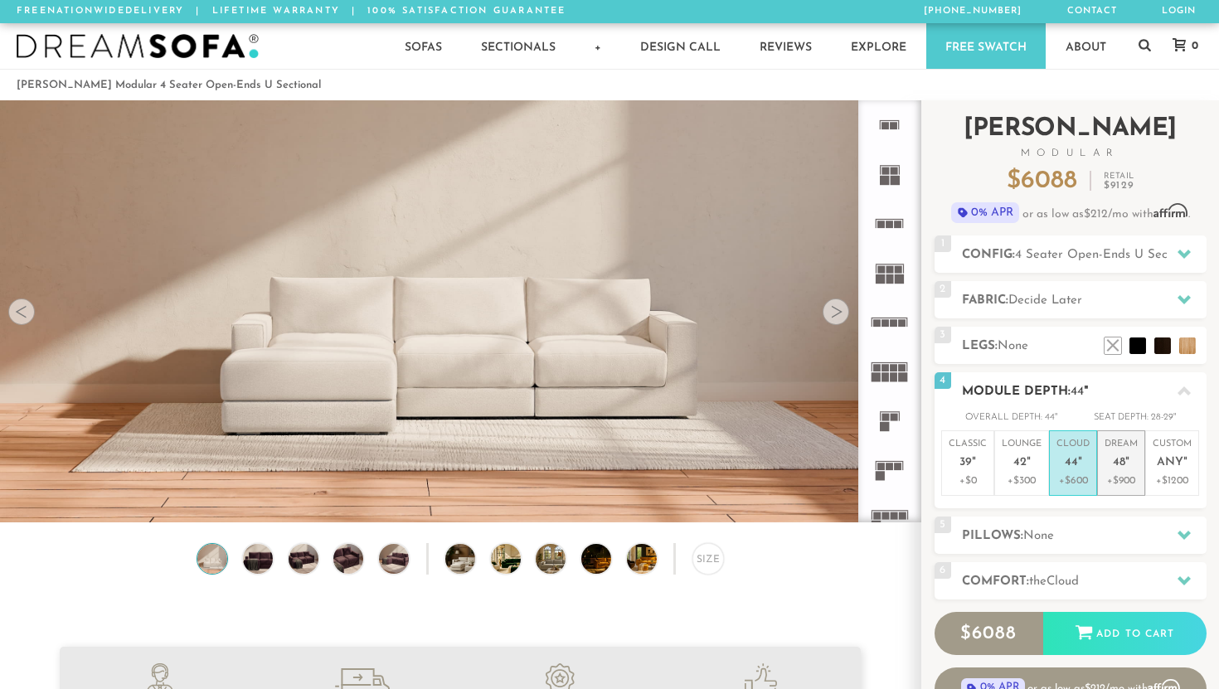
click at [1104, 468] on li "Dream 48 " +$900" at bounding box center [1122, 464] width 48 height 66
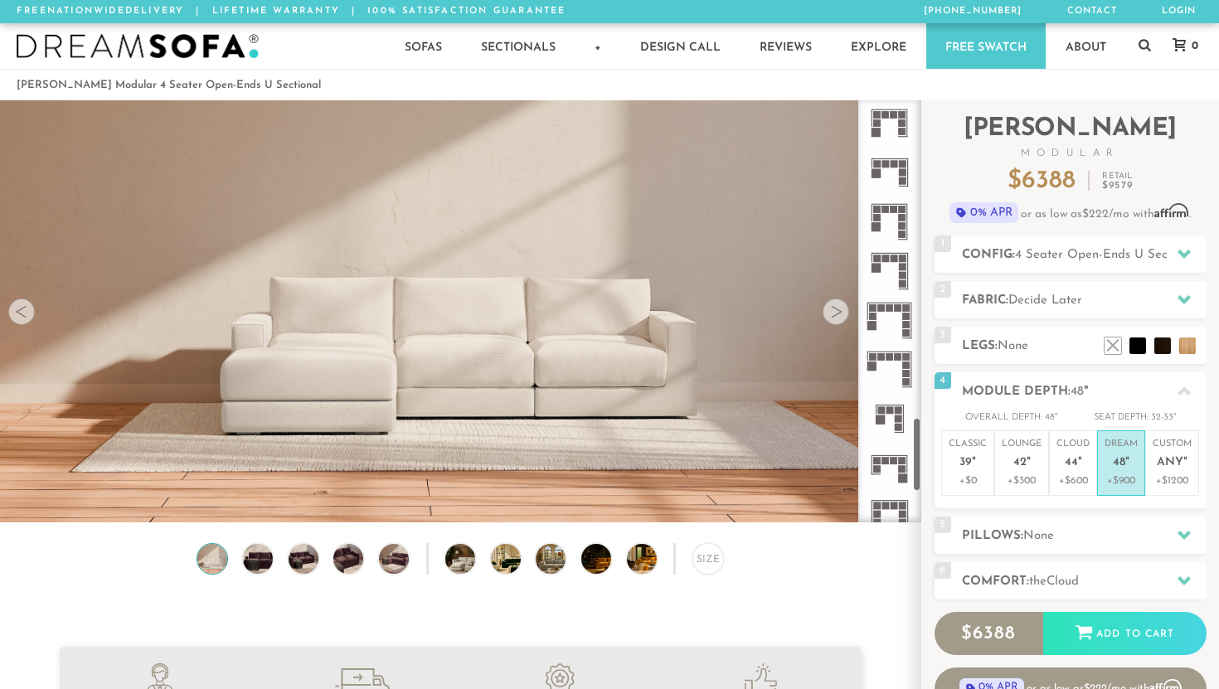
scroll to position [1778, 0]
click at [896, 369] on icon at bounding box center [889, 367] width 49 height 49
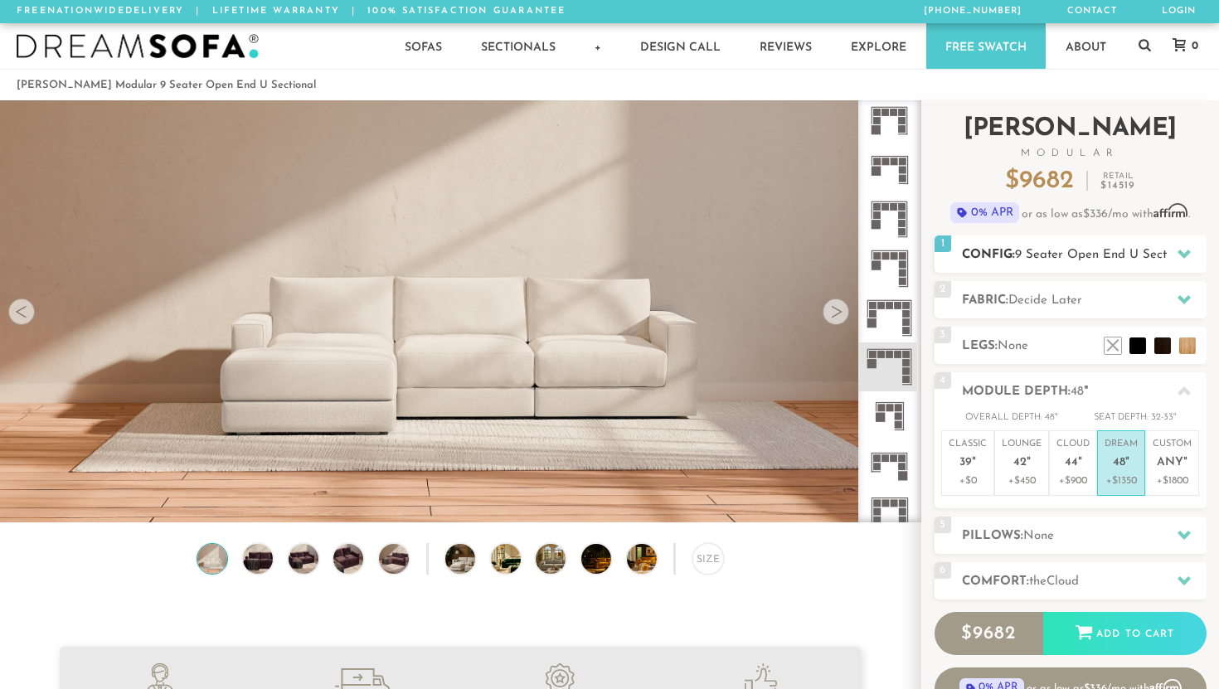
click at [1097, 255] on span "9 Seater Open End U Sectional" at bounding box center [1104, 255] width 179 height 12
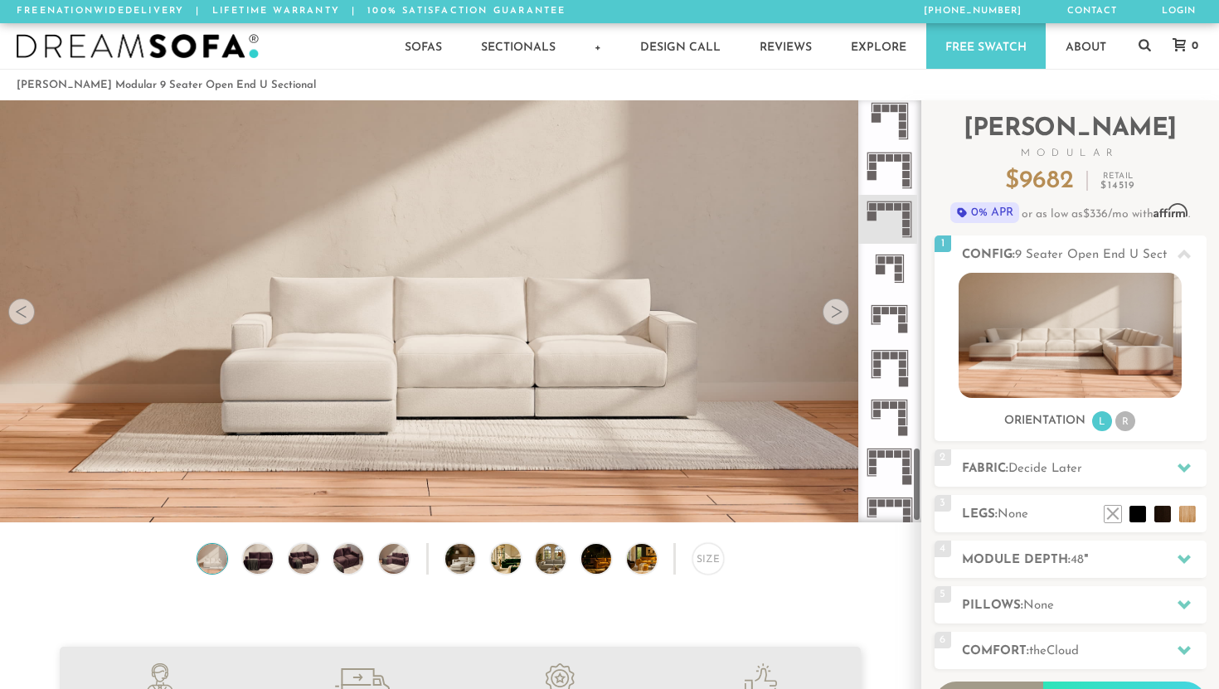
scroll to position [1943, 0]
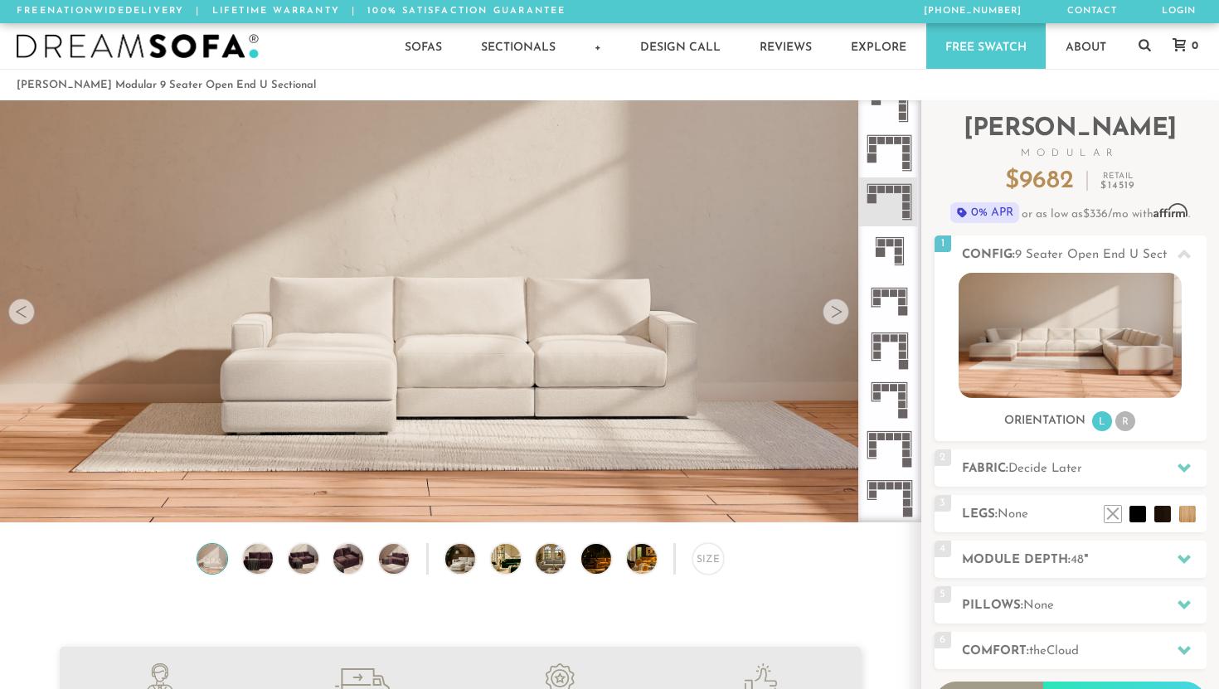
click at [892, 495] on icon at bounding box center [889, 497] width 49 height 49
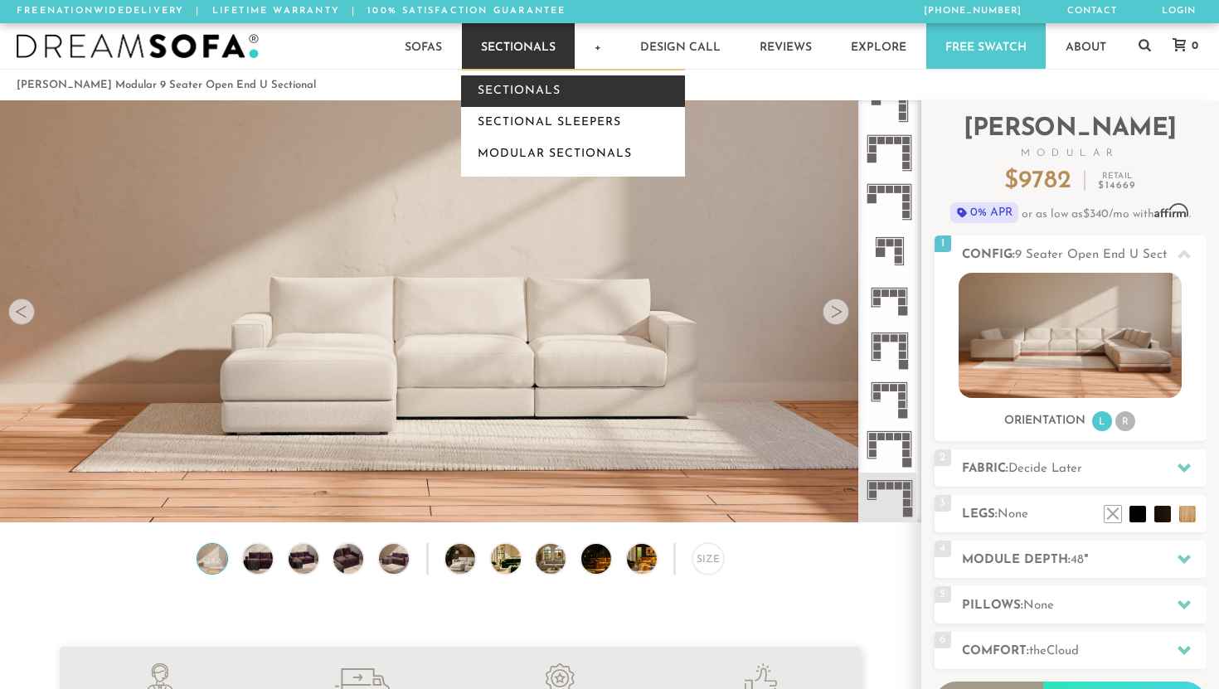
click at [528, 87] on link "Sectionals" at bounding box center [573, 91] width 224 height 32
